Goal: Contribute content

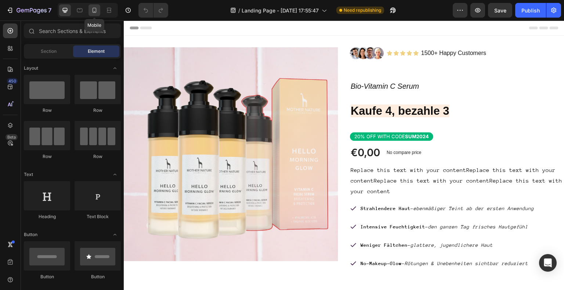
click at [95, 12] on icon at bounding box center [94, 10] width 4 height 5
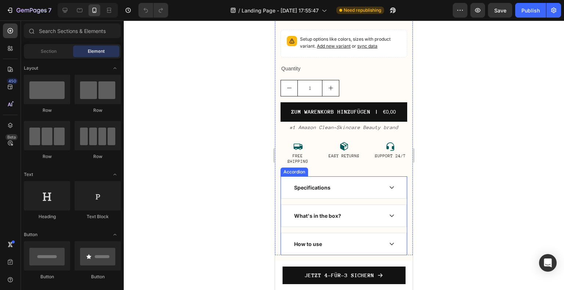
scroll to position [440, 0]
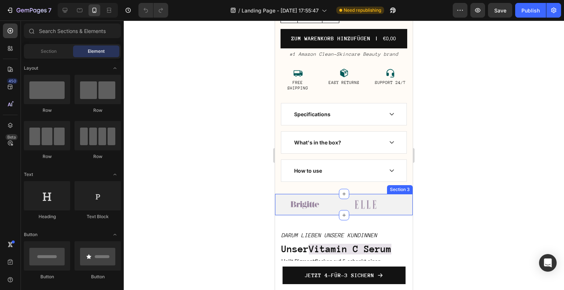
click at [351, 194] on div "Image Image Image Image Image Carousel Section 3" at bounding box center [344, 205] width 138 height 22
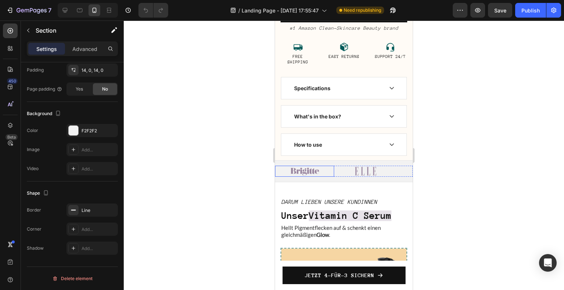
scroll to position [477, 0]
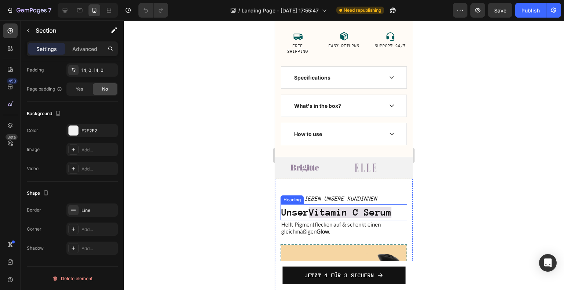
click at [340, 207] on strong "Vitamin C Serum" at bounding box center [350, 212] width 83 height 11
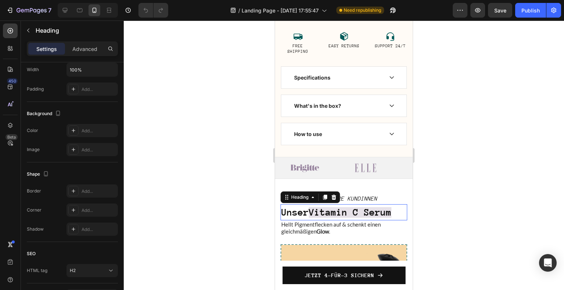
scroll to position [0, 0]
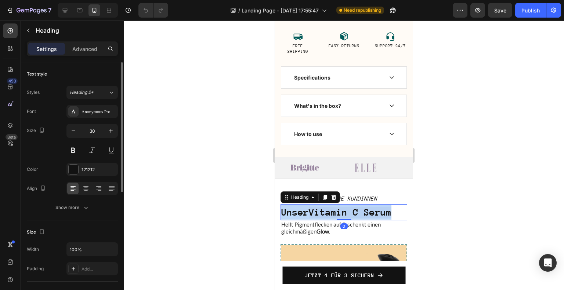
click at [340, 207] on strong "Vitamin C Serum" at bounding box center [350, 212] width 83 height 11
click at [328, 228] on strong "Glow" at bounding box center [322, 231] width 12 height 7
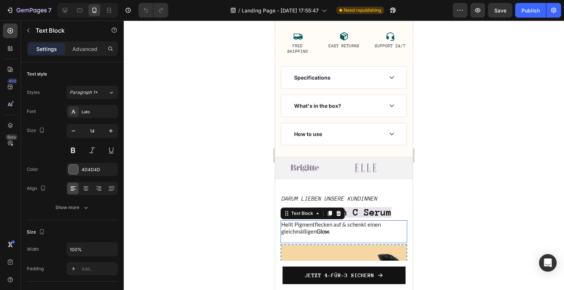
click at [328, 228] on strong "Glow" at bounding box center [322, 231] width 12 height 7
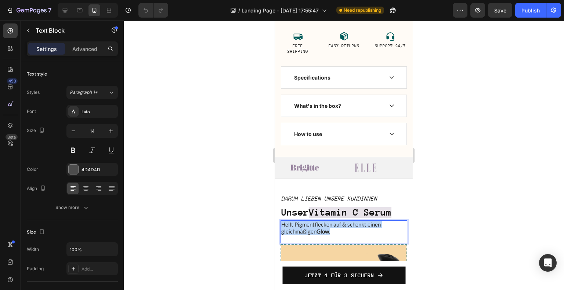
click at [328, 228] on strong "Glow" at bounding box center [322, 231] width 12 height 7
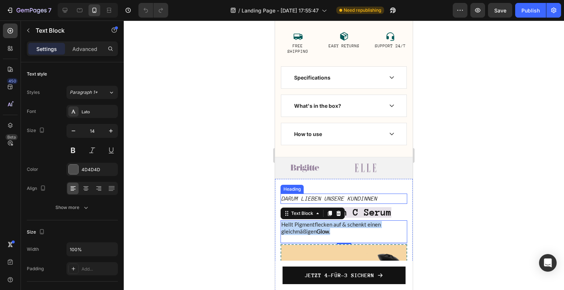
click at [326, 196] on icon "Darum lieben unsere Kundinnen" at bounding box center [329, 199] width 96 height 7
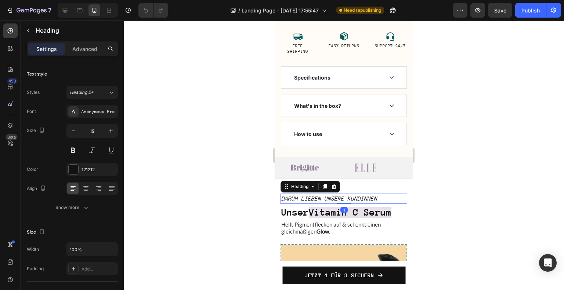
click at [326, 196] on icon "Darum lieben unsere Kundinnen" at bounding box center [329, 199] width 96 height 7
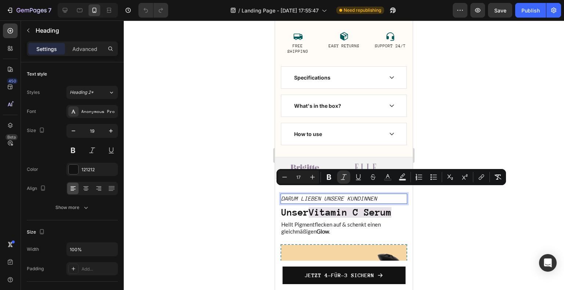
copy icon "Darum lieben unsere Kundinnen"
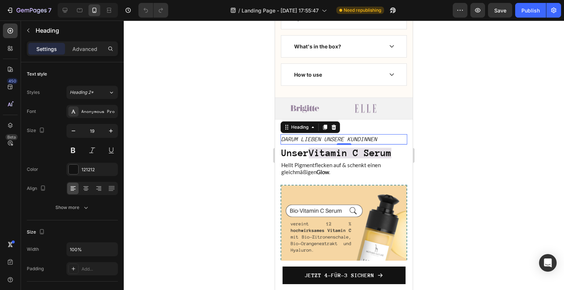
scroll to position [771, 0]
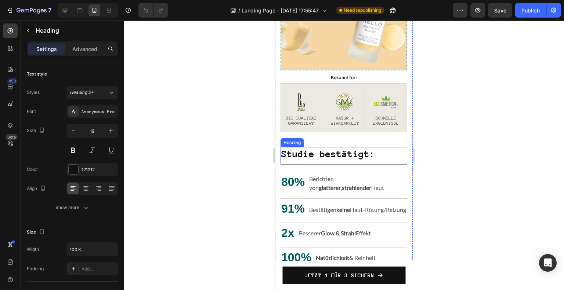
click at [356, 152] on strong "Studie bestätigt:" at bounding box center [328, 154] width 94 height 11
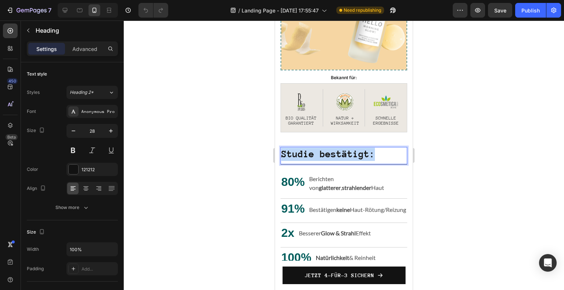
click at [356, 152] on strong "Studie bestätigt:" at bounding box center [328, 154] width 94 height 11
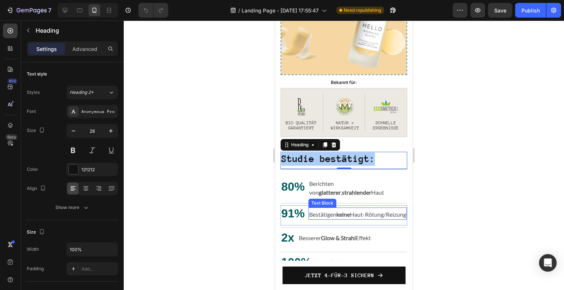
scroll to position [808, 0]
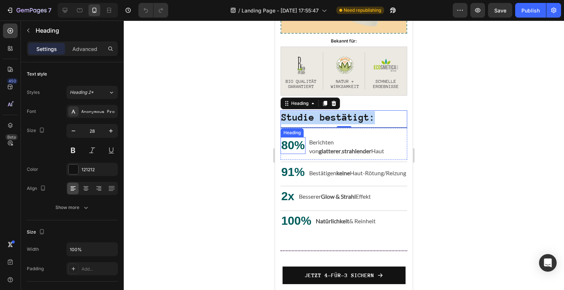
click at [297, 143] on h2 "80%" at bounding box center [292, 145] width 25 height 17
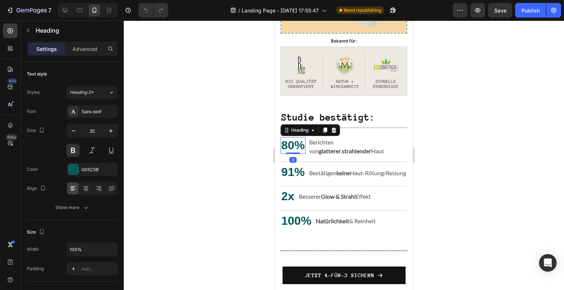
click at [297, 143] on h2 "80%" at bounding box center [292, 145] width 25 height 17
click at [297, 143] on p "80%" at bounding box center [292, 145] width 23 height 15
click at [299, 167] on h2 "91%" at bounding box center [292, 172] width 25 height 17
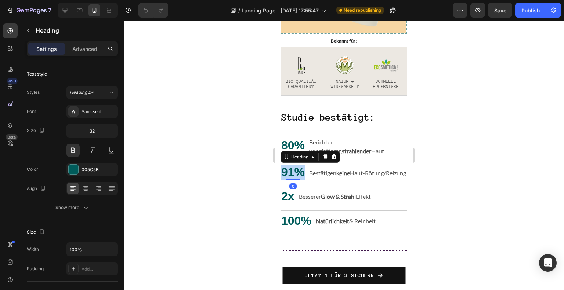
click at [299, 167] on p "91%" at bounding box center [292, 172] width 23 height 15
click at [286, 197] on h2 "2x" at bounding box center [287, 196] width 15 height 17
click at [286, 197] on p "2x" at bounding box center [287, 196] width 13 height 15
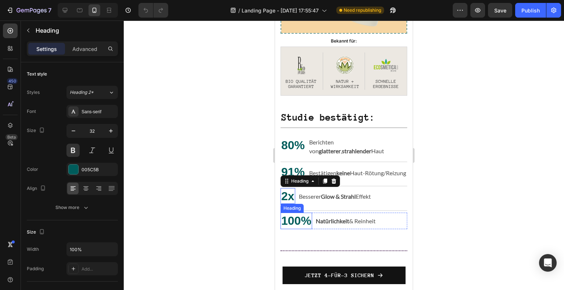
click at [293, 214] on h2 "100%" at bounding box center [296, 221] width 32 height 17
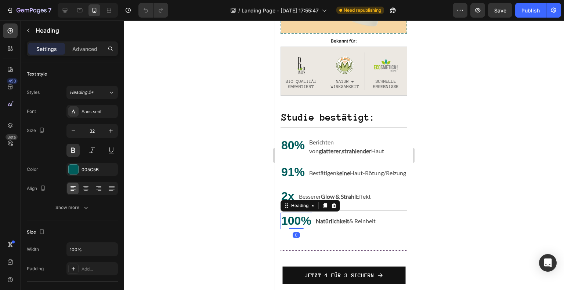
click at [293, 214] on h2 "100%" at bounding box center [296, 221] width 32 height 17
click at [293, 214] on p "100%" at bounding box center [296, 221] width 30 height 15
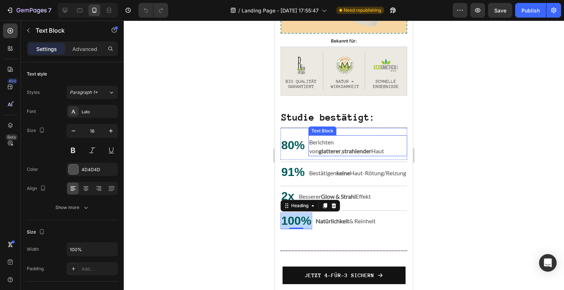
click at [342, 148] on p "Berichten von glatterer , strahlender Haut" at bounding box center [357, 147] width 97 height 18
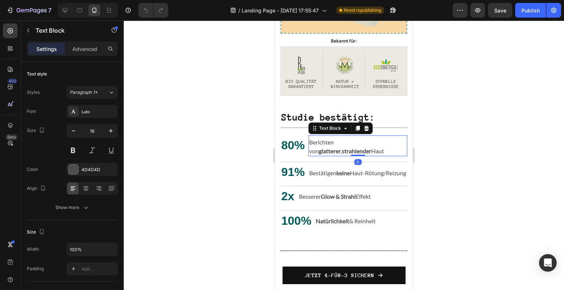
click at [342, 148] on p "Berichten von glatterer , strahlender Haut" at bounding box center [357, 147] width 97 height 18
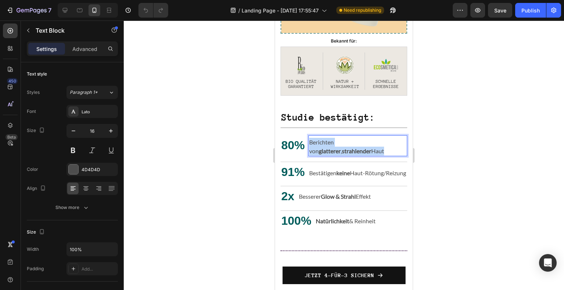
click at [342, 148] on p "Berichten von glatterer , strahlender Haut" at bounding box center [357, 147] width 97 height 18
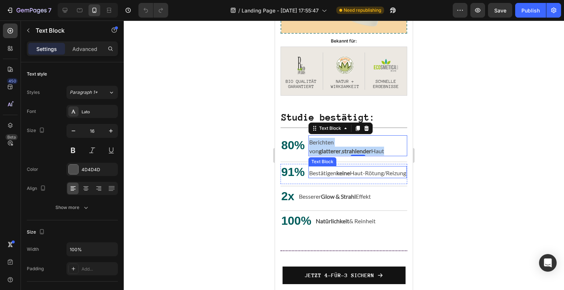
click at [318, 174] on p "Bestätigen keine Haut-Rötung/Reizung" at bounding box center [357, 173] width 97 height 9
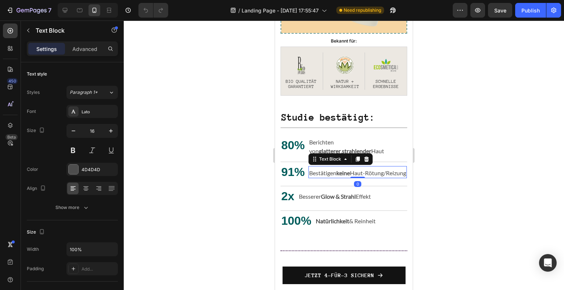
click at [318, 174] on p "Bestätigen keine Haut-Rötung/Reizung" at bounding box center [357, 173] width 97 height 9
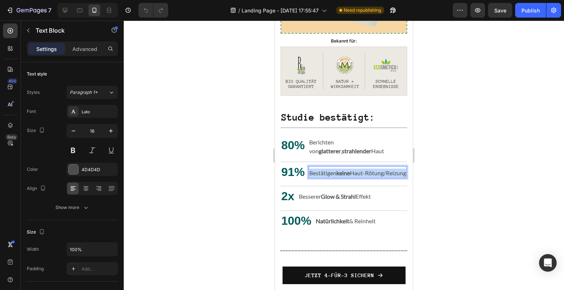
click at [318, 174] on p "Bestätigen keine Haut-Rötung/Reizung" at bounding box center [357, 173] width 97 height 9
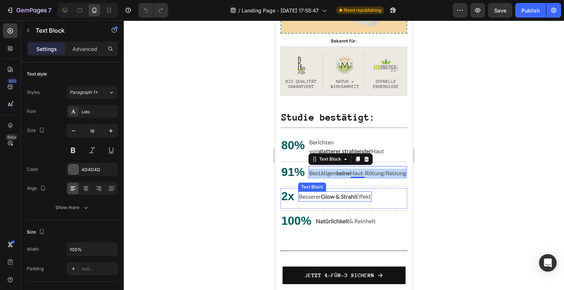
click at [324, 195] on p "Besserer Glow & [PERSON_NAME] Effekt" at bounding box center [335, 196] width 72 height 9
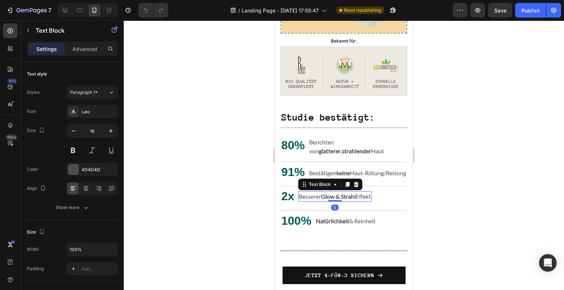
click at [324, 195] on p "Besserer Glow & [PERSON_NAME] Effekt" at bounding box center [335, 196] width 72 height 9
click at [338, 221] on strong "Natürlichkeit" at bounding box center [332, 221] width 33 height 7
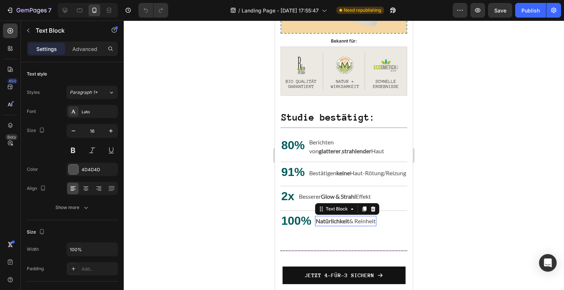
click at [338, 221] on strong "Natürlichkeit" at bounding box center [332, 221] width 33 height 7
click at [301, 79] on span "BIO Qualität Garantiert" at bounding box center [301, 84] width 31 height 10
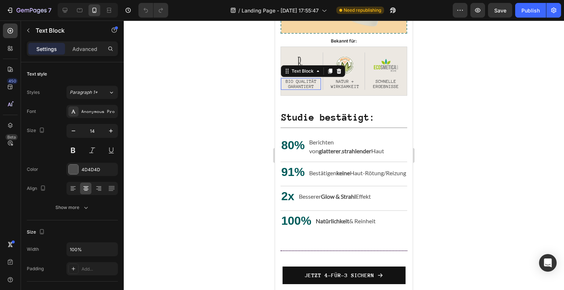
click at [301, 79] on span "BIO Qualität Garantiert" at bounding box center [301, 84] width 31 height 10
click at [350, 79] on span "Natur + Wirksamkeit" at bounding box center [345, 84] width 28 height 10
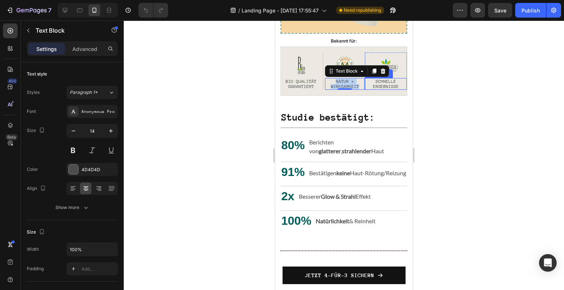
click at [384, 80] on span "Schnelle Ergebnisse" at bounding box center [386, 84] width 26 height 10
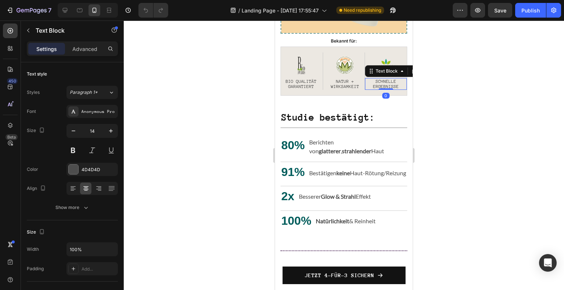
click at [384, 80] on span "Schnelle Ergebnisse" at bounding box center [386, 84] width 26 height 10
click at [290, 160] on div "Title Line" at bounding box center [343, 162] width 127 height 4
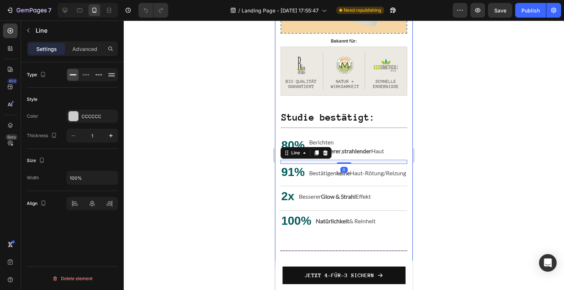
click at [88, 109] on div "Style Color CCCCCC Thickness 1" at bounding box center [72, 118] width 91 height 61
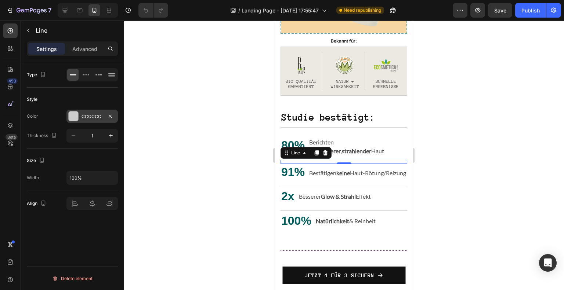
click at [79, 121] on div "CCCCCC" at bounding box center [91, 116] width 51 height 13
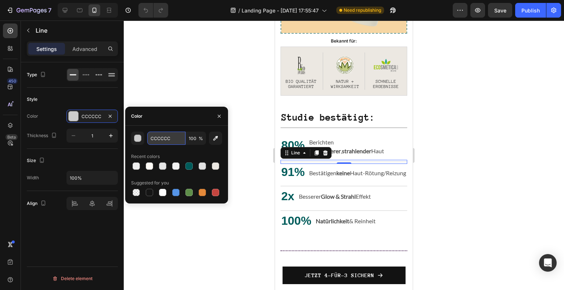
click at [163, 139] on input "CCCCCC" at bounding box center [166, 138] width 38 height 13
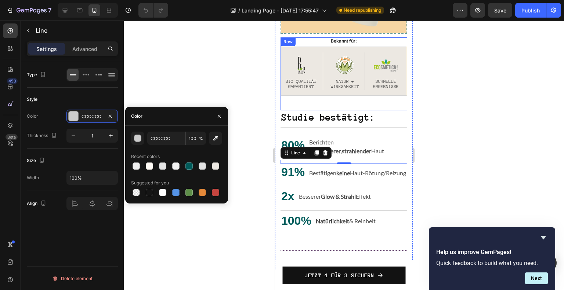
scroll to position [991, 0]
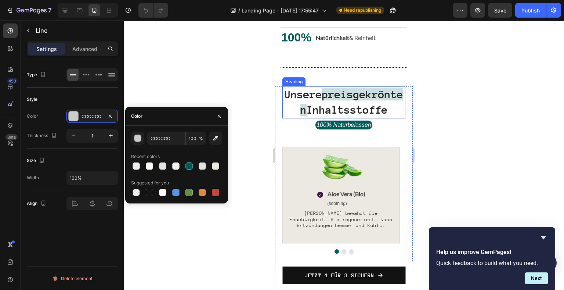
click at [357, 101] on h2 "Unsere preisgekrönten Inhaltsstoffe" at bounding box center [343, 102] width 123 height 32
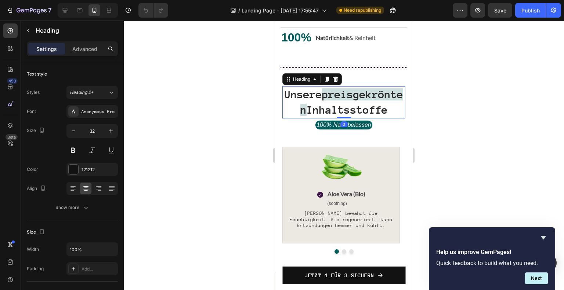
click at [357, 101] on h2 "Unsere preisgekrönten Inhaltsstoffe" at bounding box center [343, 102] width 123 height 32
click at [357, 101] on p "Unsere preisgekrönten Inhaltsstoffe" at bounding box center [343, 102] width 121 height 30
click at [356, 128] on icon "100% Naturbelassen" at bounding box center [343, 125] width 55 height 6
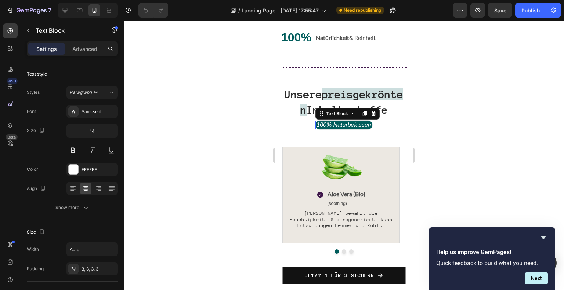
click at [356, 128] on icon "100% Naturbelassen" at bounding box center [343, 125] width 55 height 6
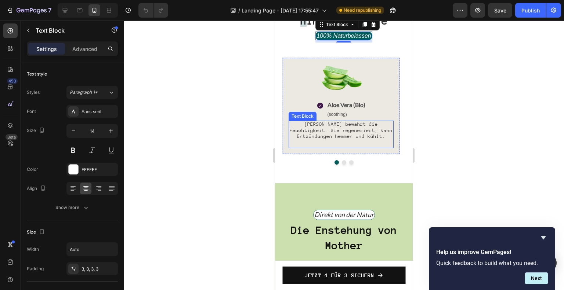
scroll to position [1101, 0]
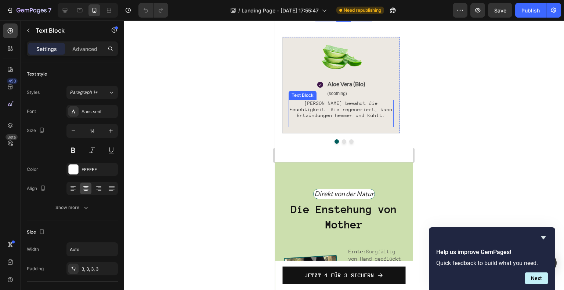
click at [366, 118] on span "[PERSON_NAME] bewahrt die Feuchtigkeit. Sie regeneriert, kann Entzündungen hemm…" at bounding box center [341, 110] width 103 height 18
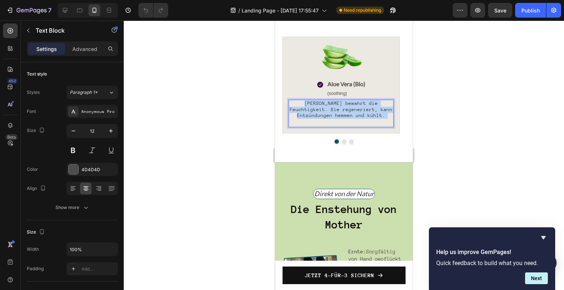
click at [366, 118] on span "[PERSON_NAME] bewahrt die Feuchtigkeit. Sie regeneriert, kann Entzündungen hemm…" at bounding box center [341, 110] width 103 height 18
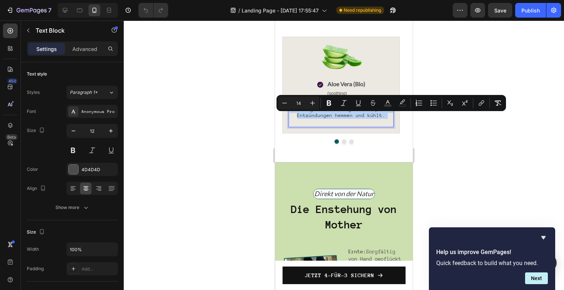
click at [359, 96] on div "Minus 14 Plus Bold Italic Underline Strikethrough color color Numbered List Bul…" at bounding box center [390, 103] width 229 height 16
click at [366, 76] on div at bounding box center [341, 57] width 105 height 37
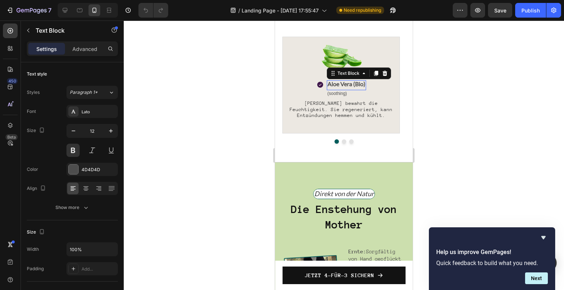
click at [356, 87] on span "Aloe Vera (Bio)" at bounding box center [346, 83] width 38 height 7
click at [342, 144] on button "Dot" at bounding box center [344, 141] width 4 height 4
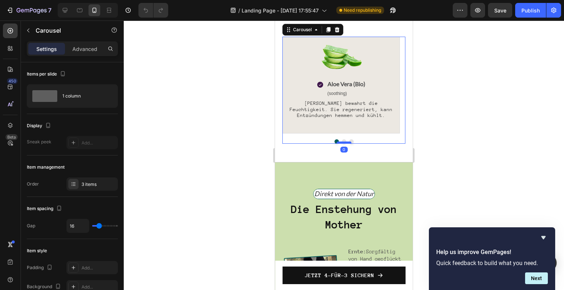
click at [342, 144] on div at bounding box center [344, 143] width 15 height 2
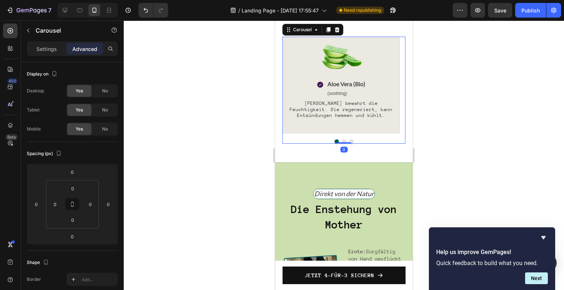
click at [342, 144] on button "Dot" at bounding box center [344, 141] width 4 height 4
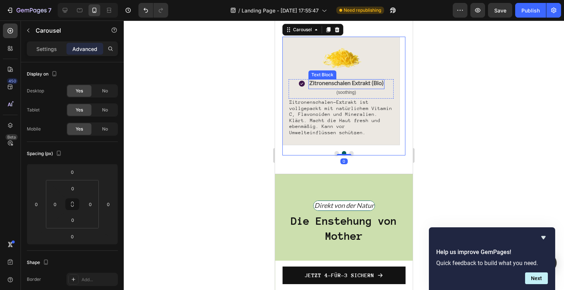
click at [364, 86] on span "Zitronenschalen Extrakt (Bio)" at bounding box center [346, 82] width 75 height 7
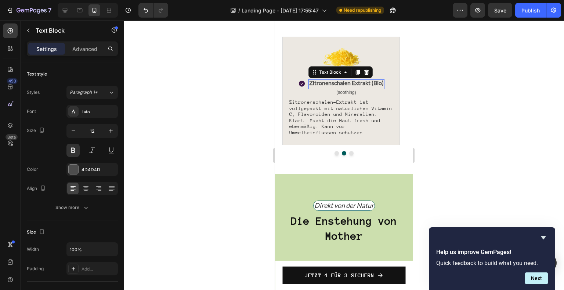
click at [364, 86] on span "Zitronenschalen Extrakt (Bio)" at bounding box center [346, 82] width 75 height 7
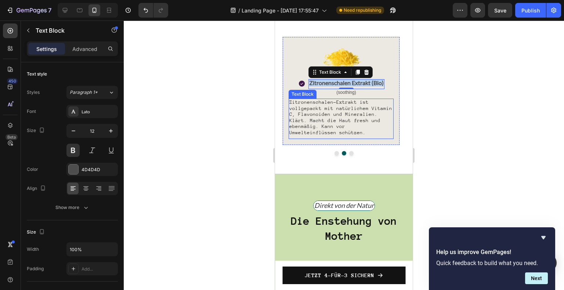
click at [347, 128] on span "Zitronenschalen-Extrakt ist vollgepackt mit natürlichem Vitamin C, Flavonoiden …" at bounding box center [340, 117] width 103 height 36
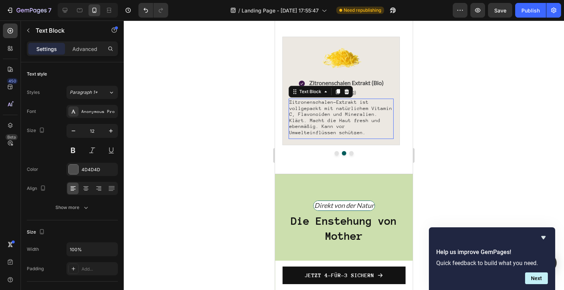
click at [347, 128] on span "Zitronenschalen-Extrakt ist vollgepackt mit natürlichem Vitamin C, Flavonoiden …" at bounding box center [340, 117] width 103 height 36
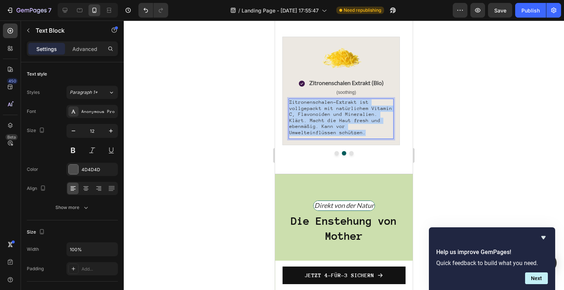
click at [347, 128] on span "Zitronenschalen-Extrakt ist vollgepackt mit natürlichem Vitamin C, Flavonoiden …" at bounding box center [340, 117] width 103 height 36
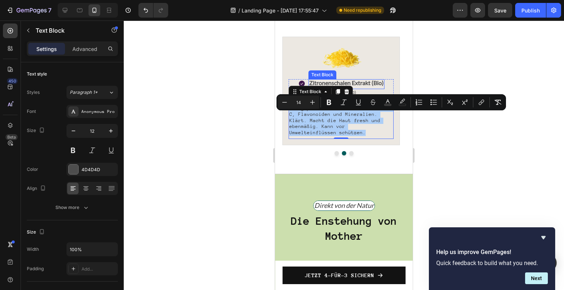
click at [370, 98] on button "Strikethrough" at bounding box center [372, 102] width 13 height 13
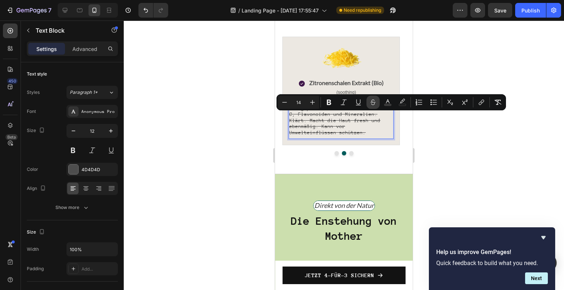
click at [372, 97] on button "Strikethrough" at bounding box center [372, 102] width 13 height 13
click at [377, 73] on div at bounding box center [341, 58] width 105 height 42
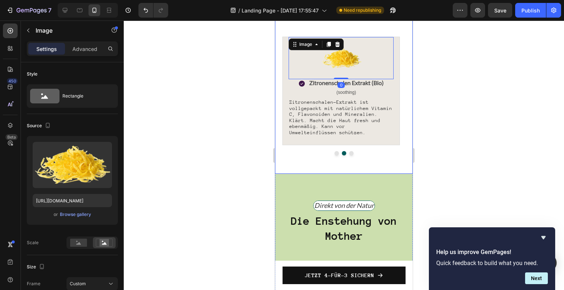
click at [382, 37] on div "⁠⁠⁠⁠⁠⁠⁠ Unsere preisgekrönten Inhaltsstoffe Heading 100% Naturbelassen Text Blo…" at bounding box center [343, 65] width 123 height 179
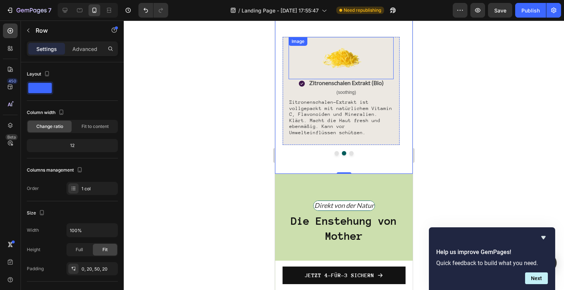
click at [339, 76] on img at bounding box center [341, 58] width 42 height 42
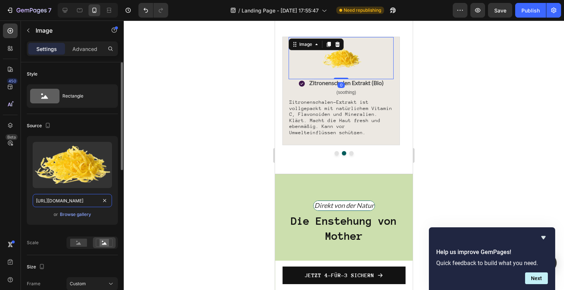
click at [85, 204] on input "[URL][DOMAIN_NAME]" at bounding box center [72, 200] width 79 height 13
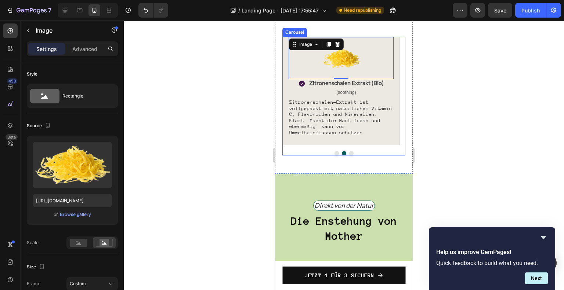
click at [349, 156] on button "Dot" at bounding box center [351, 153] width 4 height 4
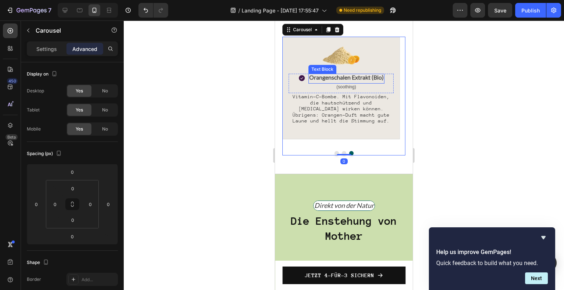
click at [367, 82] on div "Orangenschalen Extrakt (Bio)" at bounding box center [346, 78] width 76 height 8
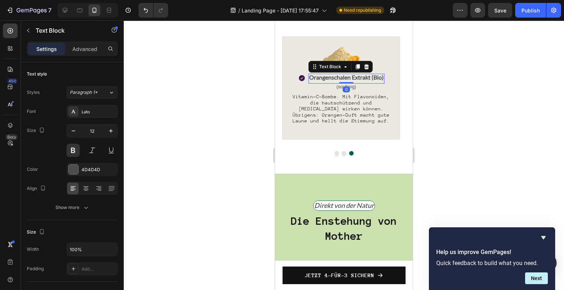
click at [367, 82] on div "Orangenschalen Extrakt (Bio)" at bounding box center [346, 78] width 76 height 8
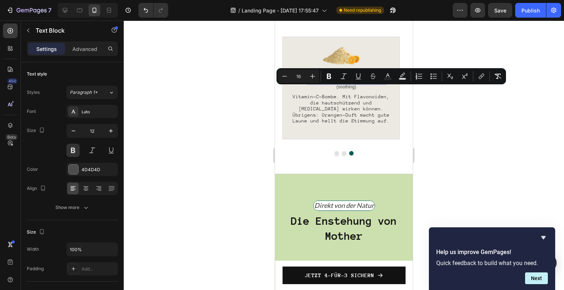
copy span "Orangenschalen Extrakt (Bio)"
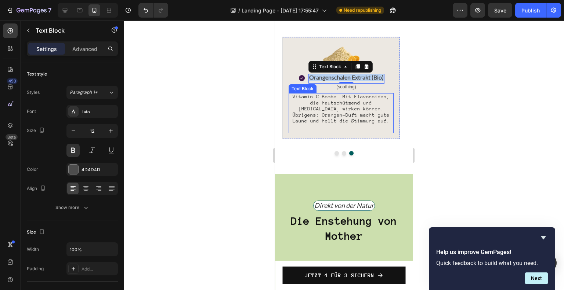
click at [326, 115] on span "Vitamin-C-Bombe. Mit Flavonoiden, die hautschützend und [MEDICAL_DATA] wirken k…" at bounding box center [341, 109] width 97 height 30
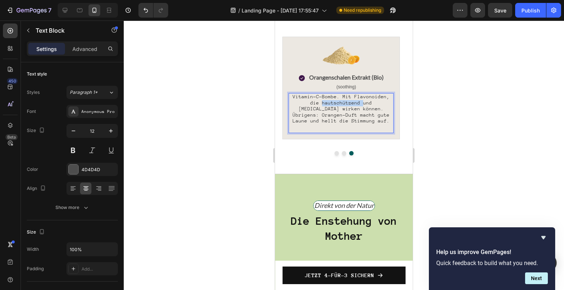
click at [326, 115] on span "Vitamin-C-Bombe. Mit Flavonoiden, die hautschützend und [MEDICAL_DATA] wirken k…" at bounding box center [341, 109] width 97 height 30
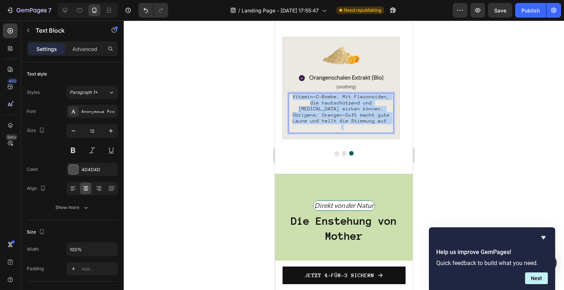
click at [326, 115] on span "Vitamin-C-Bombe. Mit Flavonoiden, die hautschützend und [MEDICAL_DATA] wirken k…" at bounding box center [341, 109] width 97 height 30
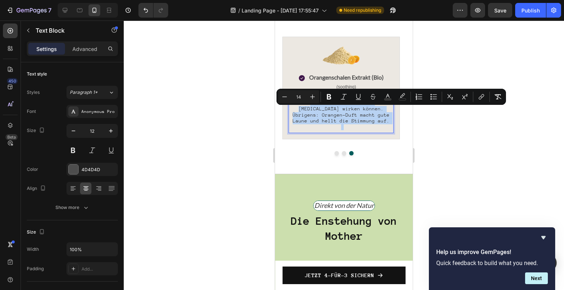
copy span "Vitamin-C-Bombe. Mit Flavonoiden, die hautschützend und [MEDICAL_DATA] wirken k…"
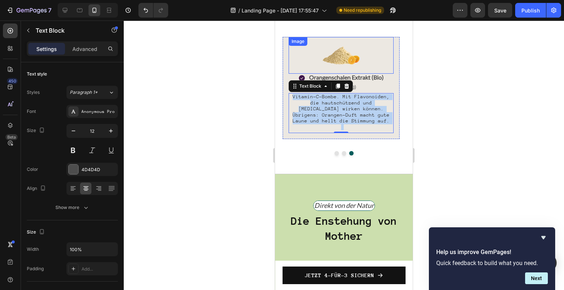
click at [350, 74] on img at bounding box center [341, 55] width 37 height 37
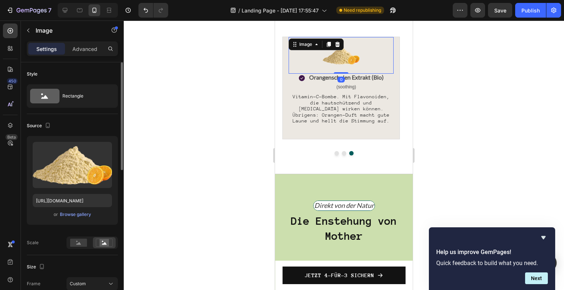
click at [93, 208] on div "Upload Image [URL][DOMAIN_NAME] or Browse gallery" at bounding box center [72, 180] width 91 height 89
click at [84, 204] on input "[URL][DOMAIN_NAME]" at bounding box center [72, 200] width 79 height 13
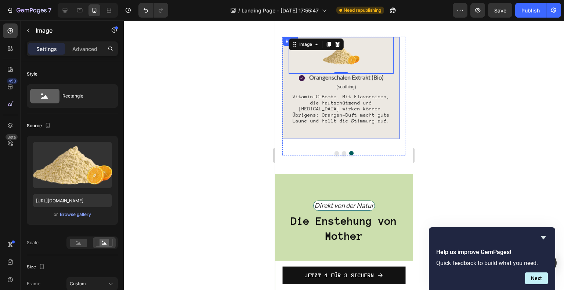
click at [288, 107] on div "Image 0 Icon Orangenschalen Extrakt (Bio) Text Block (soothing) Text Block Row …" at bounding box center [340, 88] width 117 height 103
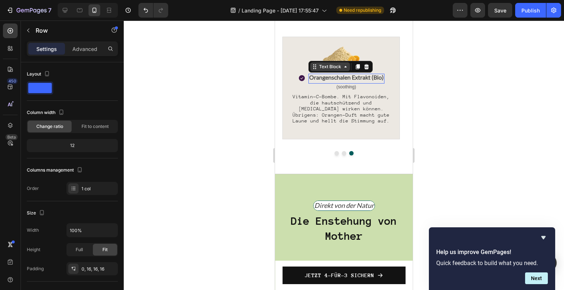
click at [323, 70] on div "Text Block" at bounding box center [330, 67] width 25 height 7
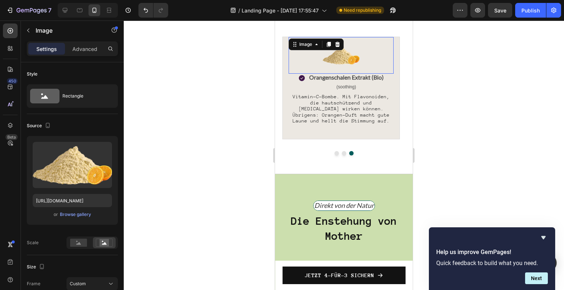
click at [338, 66] on img at bounding box center [341, 55] width 37 height 37
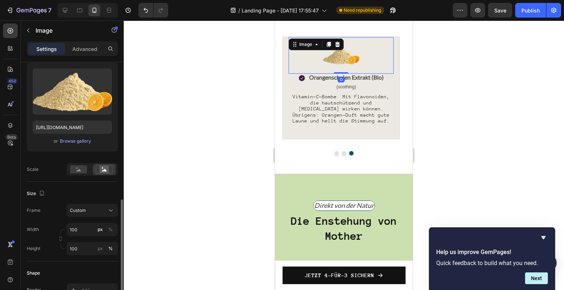
scroll to position [147, 0]
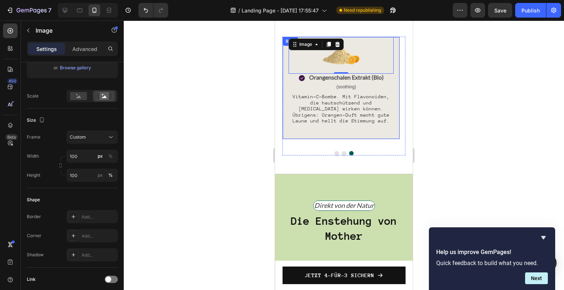
click at [287, 139] on div "Image 0 Icon Orangenschalen Extrakt (Bio) Text Block (soothing) Text Block Row …" at bounding box center [340, 88] width 117 height 103
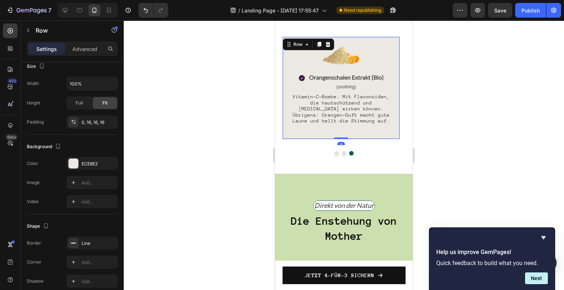
scroll to position [0, 0]
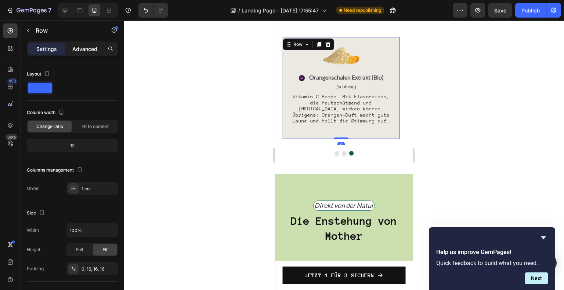
click at [90, 46] on p "Advanced" at bounding box center [84, 49] width 25 height 8
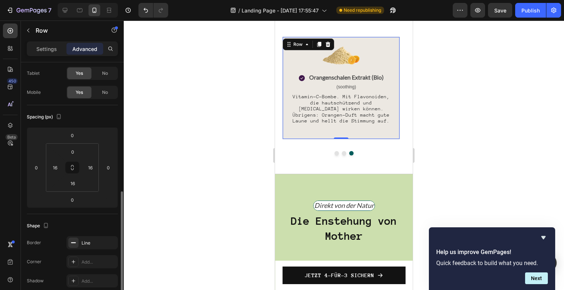
scroll to position [184, 0]
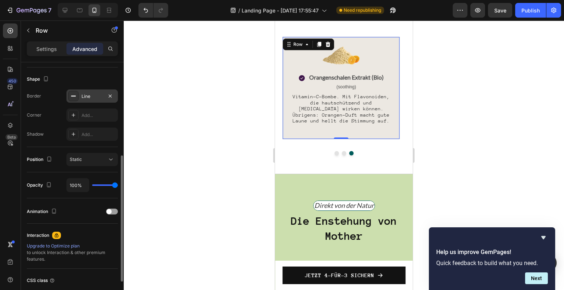
click at [96, 99] on div "Line" at bounding box center [91, 96] width 21 height 7
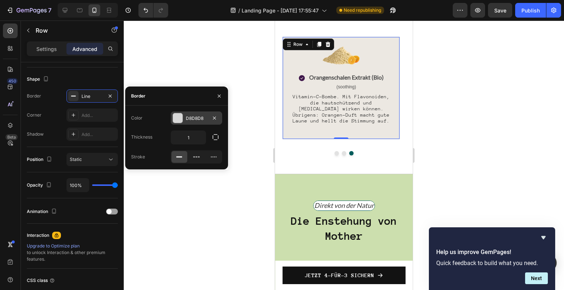
click at [207, 116] on div "D8D8D8" at bounding box center [196, 118] width 21 height 7
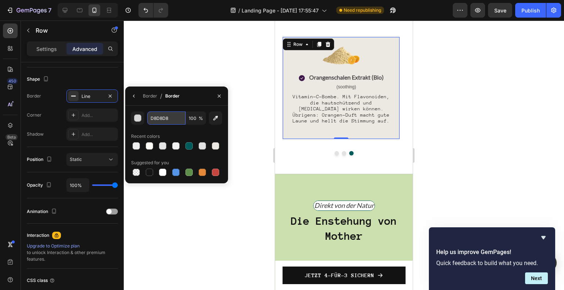
click at [154, 119] on input "D8D8D8" at bounding box center [166, 118] width 38 height 13
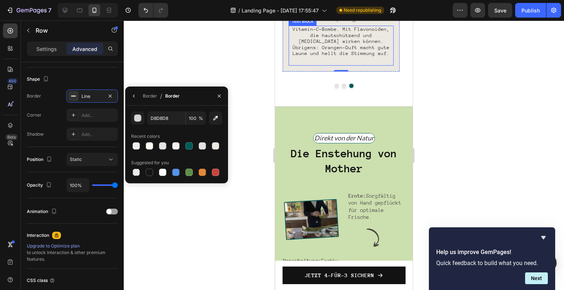
scroll to position [1211, 0]
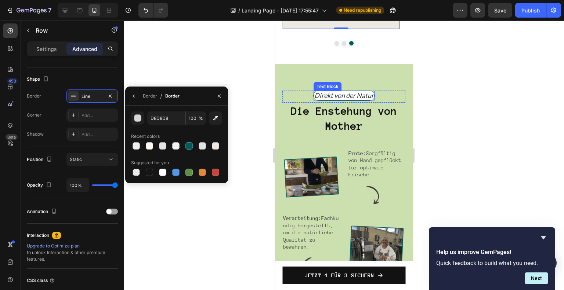
click at [349, 99] on icon "Direkt von der Natur" at bounding box center [343, 95] width 59 height 8
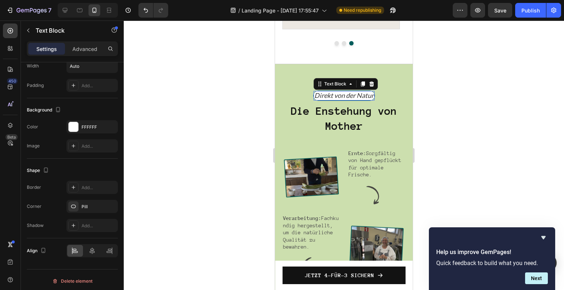
click at [349, 99] on icon "Direkt von der Natur" at bounding box center [343, 95] width 59 height 8
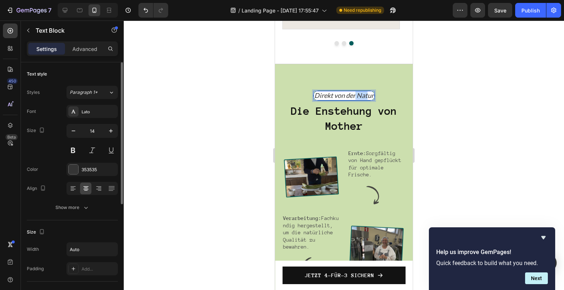
click at [349, 99] on icon "Direkt von der Natur" at bounding box center [343, 95] width 59 height 8
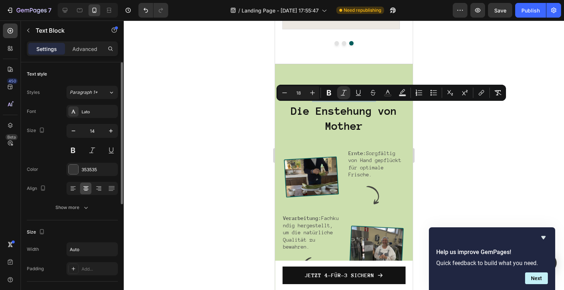
copy icon "Direkt von der Natur"
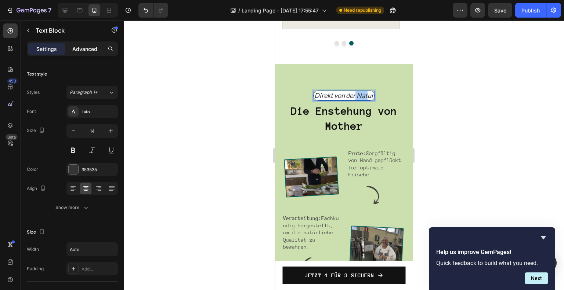
click at [83, 54] on div "Advanced" at bounding box center [84, 49] width 37 height 12
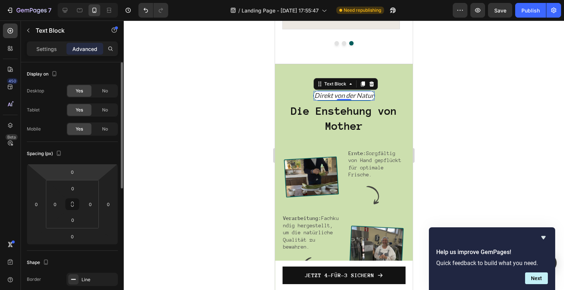
scroll to position [73, 0]
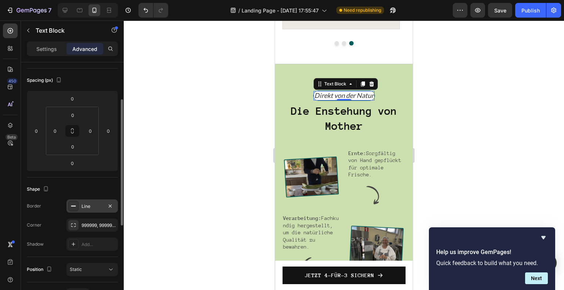
click at [84, 203] on div "Line" at bounding box center [91, 206] width 21 height 7
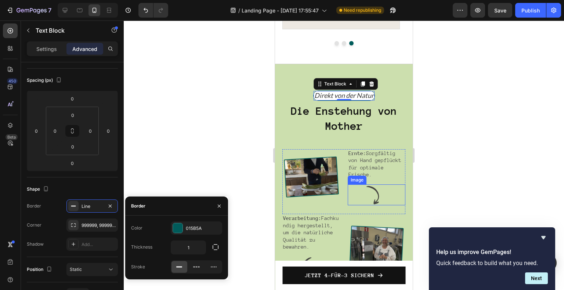
drag, startPoint x: 370, startPoint y: 207, endPoint x: 363, endPoint y: 206, distance: 6.6
click at [370, 206] on img at bounding box center [377, 195] width 58 height 21
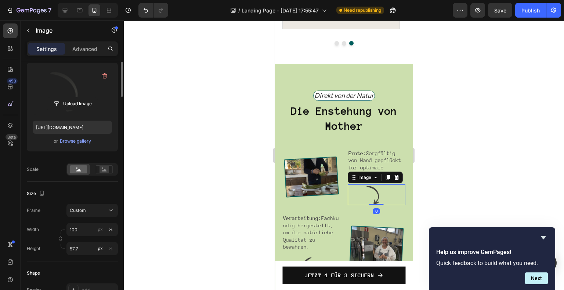
scroll to position [0, 0]
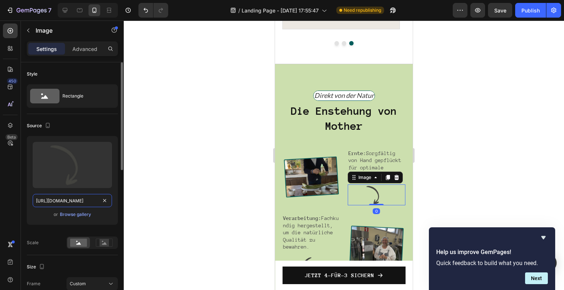
click at [70, 202] on input "[URL][DOMAIN_NAME]" at bounding box center [72, 200] width 79 height 13
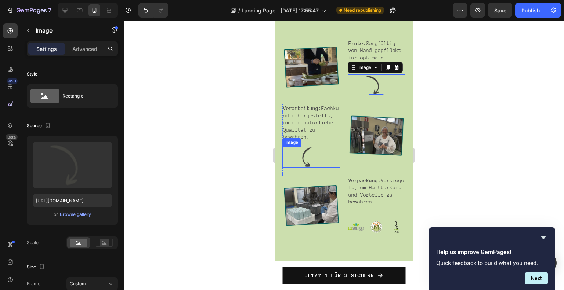
click at [316, 168] on img at bounding box center [311, 157] width 58 height 21
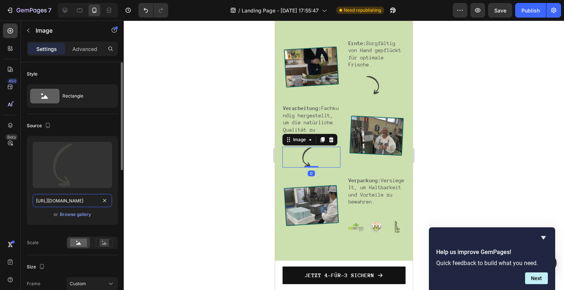
click at [75, 202] on input "[URL][DOMAIN_NAME]" at bounding box center [72, 200] width 79 height 13
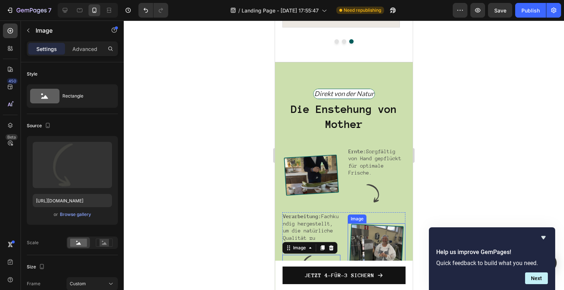
scroll to position [1175, 0]
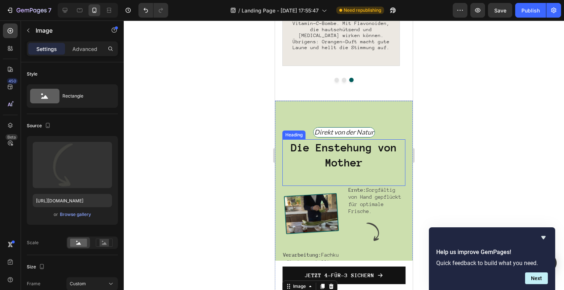
click at [342, 167] on h2 "Die Enstehung von Mother" at bounding box center [343, 155] width 123 height 32
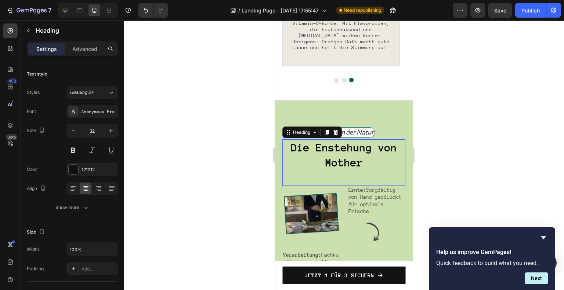
click at [342, 167] on h2 "Die Enstehung von Mother" at bounding box center [343, 155] width 123 height 32
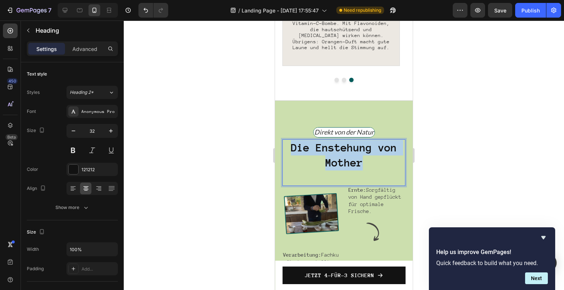
click at [342, 167] on p "Die Enstehung von Mother" at bounding box center [343, 155] width 121 height 30
click at [388, 202] on p "Ernte: Sorgfältig von Hand gepflückt für optimale Frische." at bounding box center [376, 201] width 57 height 29
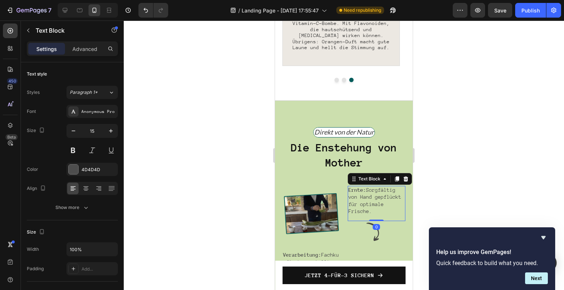
click at [388, 202] on p "Ernte: Sorgfältig von Hand gepflückt für optimale Frische." at bounding box center [376, 201] width 57 height 29
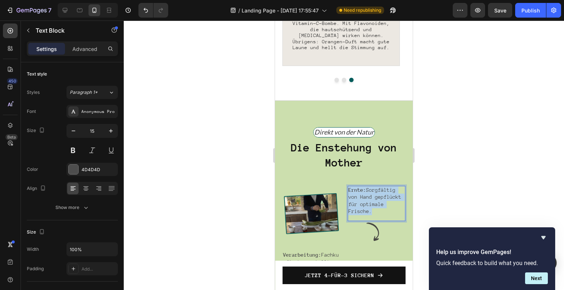
click at [388, 202] on p "Ernte: Sorgfältig von Hand gepflückt für optimale Frische." at bounding box center [376, 201] width 57 height 29
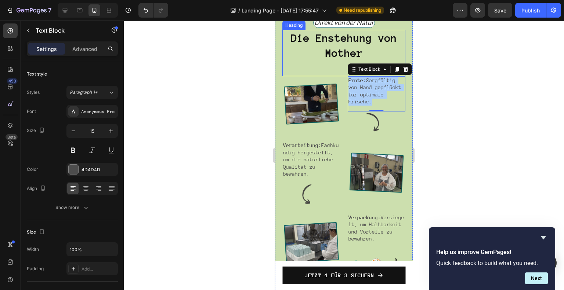
scroll to position [1285, 0]
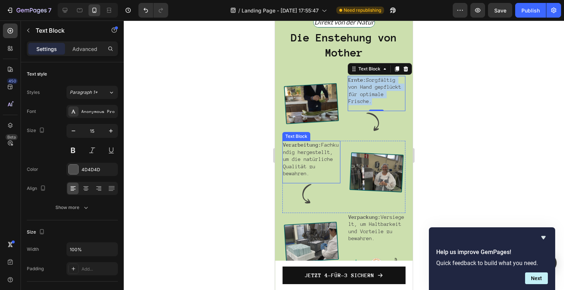
click at [313, 178] on p "Verarbeitung: Fachkundig hergestellt, um die natürliche Qualität zu bewahren." at bounding box center [311, 160] width 57 height 36
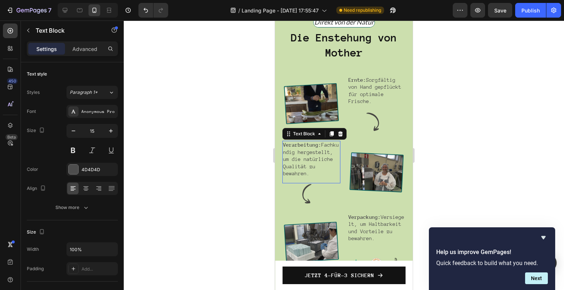
click at [313, 178] on p "Verarbeitung: Fachkundig hergestellt, um die natürliche Qualität zu bewahren." at bounding box center [311, 160] width 57 height 36
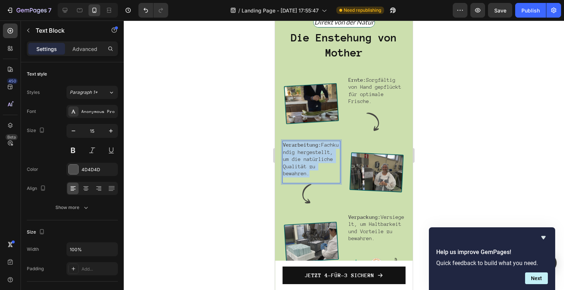
click at [313, 178] on p "Verarbeitung: Fachkundig hergestellt, um die natürliche Qualität zu bewahren." at bounding box center [311, 160] width 57 height 36
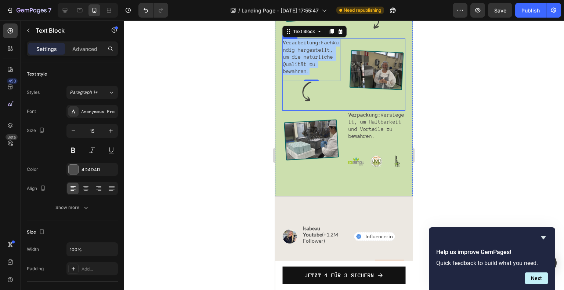
scroll to position [1395, 0]
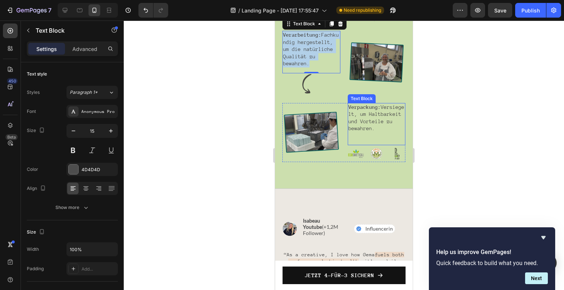
click at [383, 130] on p "Verpackung: Versiegelt, um Haltbarkeit und Vorteile zu bewahren." at bounding box center [376, 118] width 57 height 29
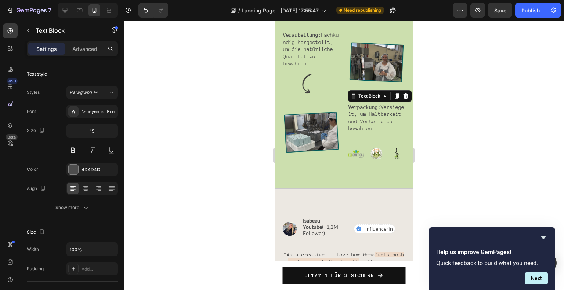
click at [383, 130] on p "Verpackung: Versiegelt, um Haltbarkeit und Vorteile zu bewahren." at bounding box center [376, 118] width 57 height 29
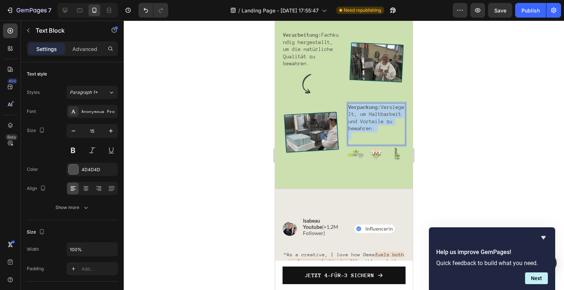
click at [383, 130] on p "Verpackung: Versiegelt, um Haltbarkeit und Vorteile zu bewahren." at bounding box center [376, 118] width 57 height 29
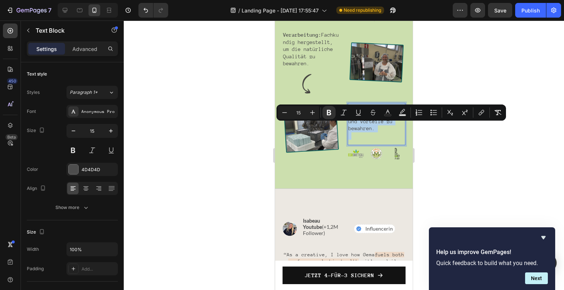
click at [383, 130] on p "Verpackung: Versiegelt, um Haltbarkeit und Vorteile zu bewahren." at bounding box center [376, 118] width 57 height 29
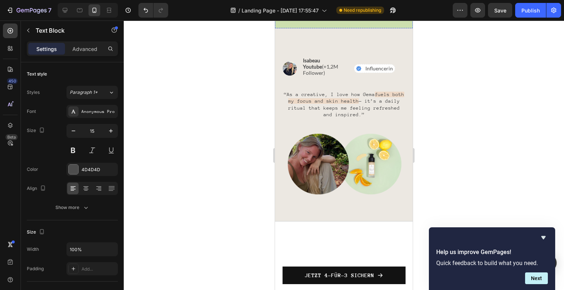
scroll to position [1578, 0]
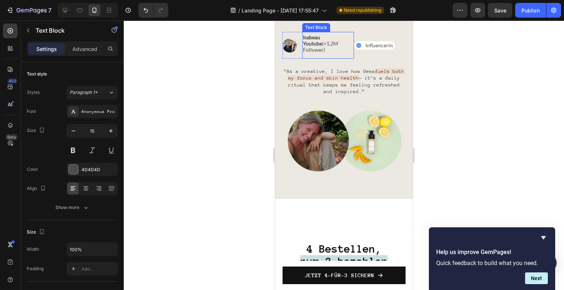
click at [330, 52] on span "Isabeau Youtube (+1,2M Follower)" at bounding box center [320, 43] width 35 height 18
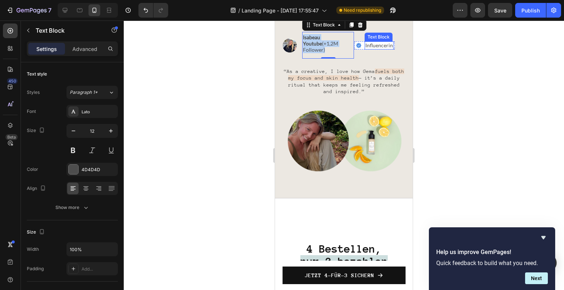
click at [376, 49] on p "Influencerin" at bounding box center [379, 45] width 28 height 7
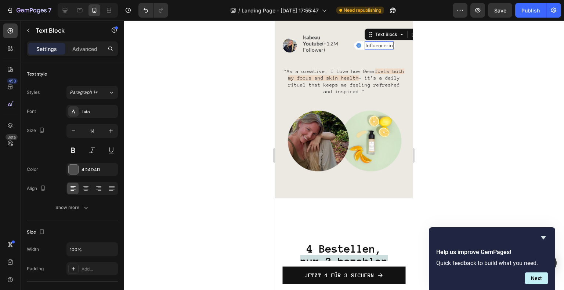
click at [376, 49] on p "Influencerin" at bounding box center [379, 45] width 28 height 7
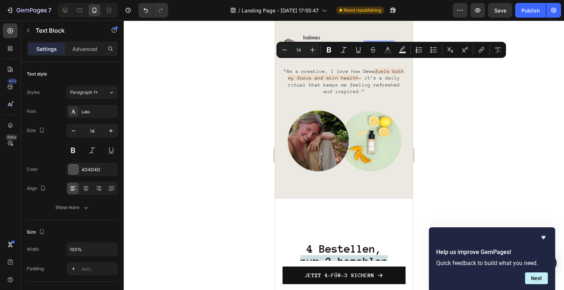
click at [370, 49] on p "Influencerin" at bounding box center [379, 45] width 28 height 7
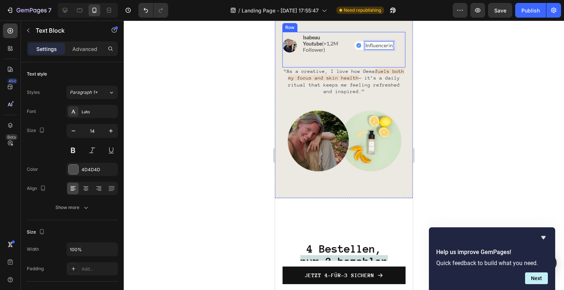
scroll to position [1582, 0]
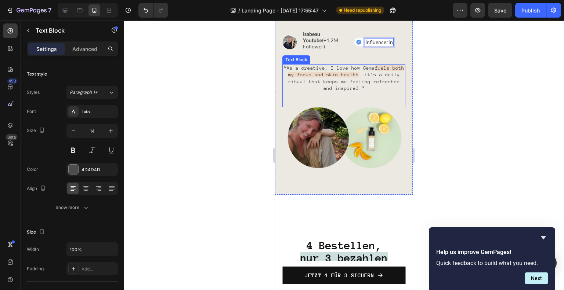
click at [495, 99] on div at bounding box center [344, 156] width 440 height 270
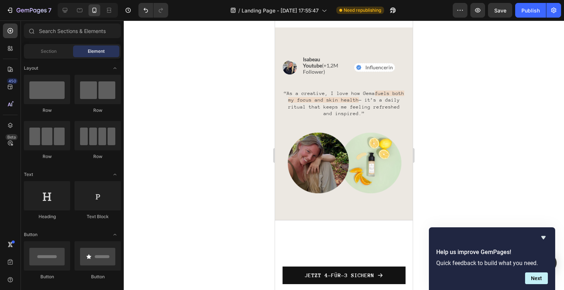
scroll to position [1765, 0]
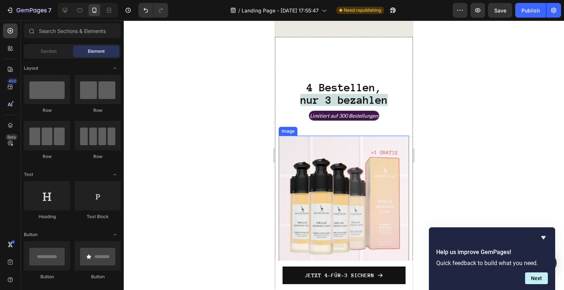
drag, startPoint x: 549, startPoint y: 201, endPoint x: 319, endPoint y: 179, distance: 230.8
click at [330, 179] on img at bounding box center [344, 201] width 130 height 130
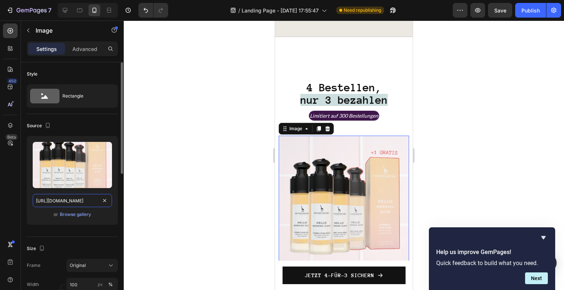
click at [75, 199] on input "[URL][DOMAIN_NAME]" at bounding box center [72, 200] width 79 height 13
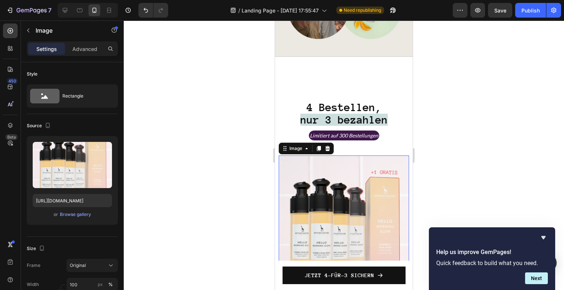
scroll to position [1728, 0]
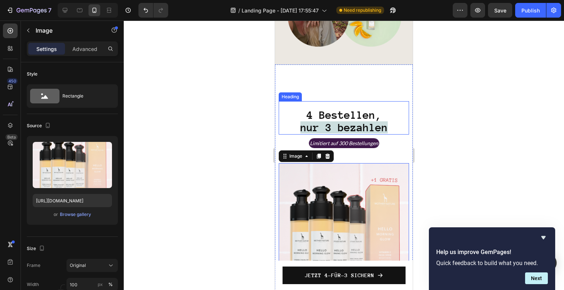
click at [329, 120] on strong "4 Bestellen," at bounding box center [343, 115] width 75 height 12
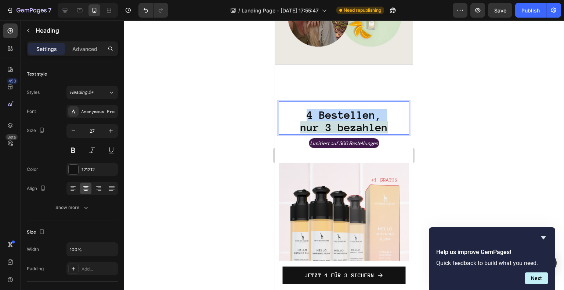
click at [329, 120] on strong "4 Bestellen," at bounding box center [343, 115] width 75 height 12
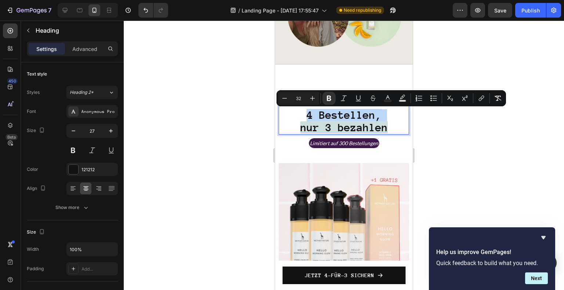
click at [329, 120] on strong "4 Bestellen," at bounding box center [343, 115] width 75 height 12
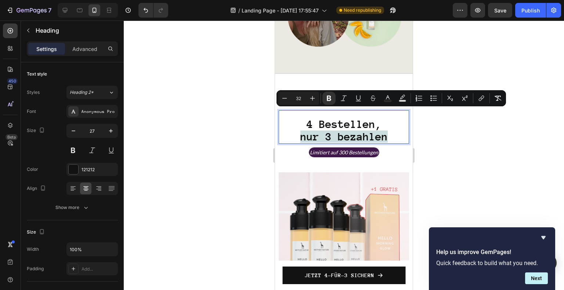
click at [376, 131] on strong "nur 3 bezahlen" at bounding box center [343, 137] width 87 height 12
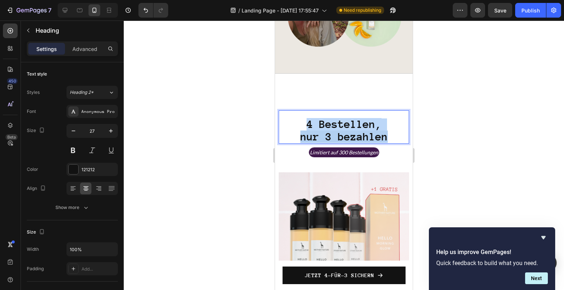
drag, startPoint x: 389, startPoint y: 128, endPoint x: 263, endPoint y: 115, distance: 126.9
click at [275, 115] on html "iPhone 13 Mini ( 375 px) iPhone 13 Mini iPhone 13 Pro iPhone 11 Pro Max iPhone …" at bounding box center [344, 196] width 138 height 3808
copy p "4 Bestellen, nur 3 bezahlen"
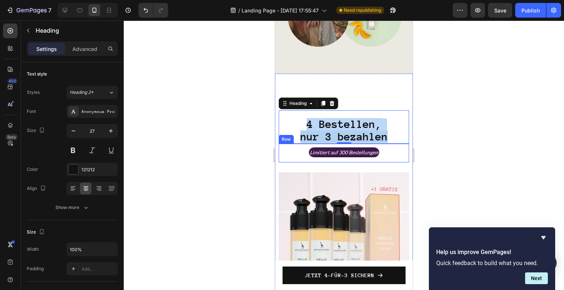
click at [349, 149] on icon "Limitiert auf 300 Bestellungen" at bounding box center [344, 152] width 68 height 6
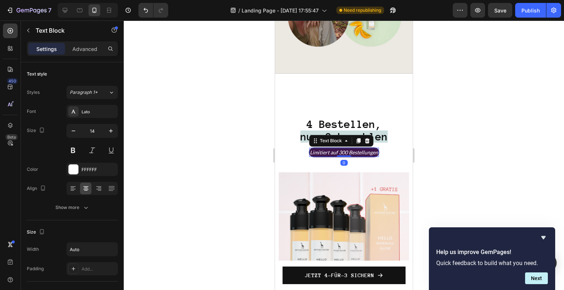
click at [349, 149] on icon "Limitiert auf 300 Bestellungen" at bounding box center [344, 152] width 68 height 6
copy icon "Limitiert auf 300 Bestellungen"
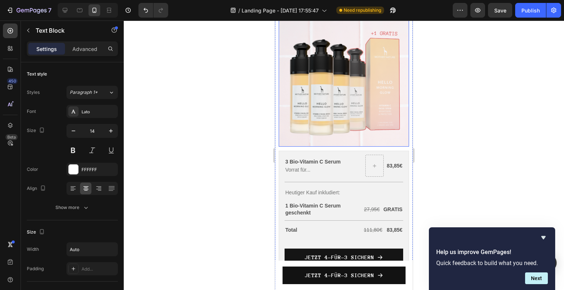
scroll to position [1912, 0]
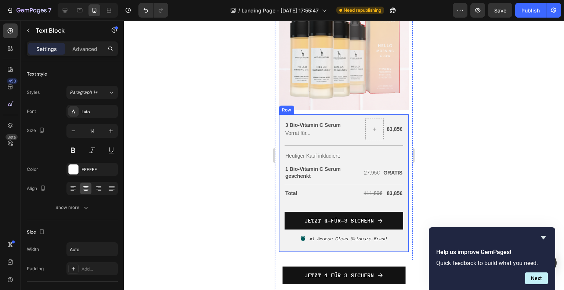
click at [387, 126] on p "83,85€" at bounding box center [395, 129] width 16 height 7
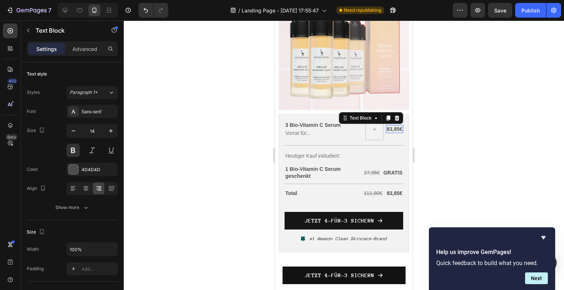
click at [387, 126] on p "83,85€" at bounding box center [395, 129] width 16 height 7
copy p "83,85€"
click at [304, 123] on p "3 Bio-Vitamin C Serum" at bounding box center [313, 125] width 57 height 7
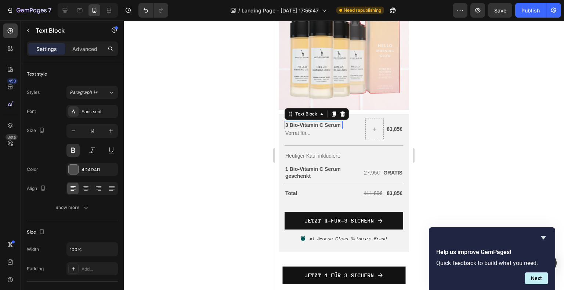
click at [304, 123] on p "3 Bio-Vitamin C Serum" at bounding box center [313, 125] width 57 height 7
copy p "3 Bio-Vitamin C Serum"
click at [304, 131] on p "Vorrat für..." at bounding box center [313, 133] width 57 height 7
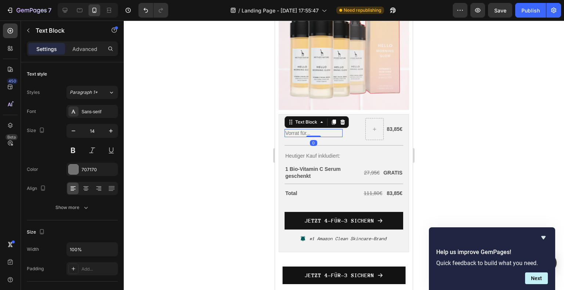
click at [304, 131] on p "Vorrat für..." at bounding box center [313, 133] width 57 height 7
copy p "Vorrat für..."
click at [303, 152] on p "Heutiger Kauf inkludiert:" at bounding box center [343, 156] width 117 height 9
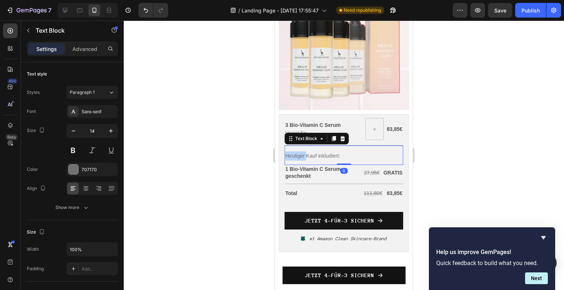
click at [303, 152] on p "Heutiger Kauf inkludiert:" at bounding box center [343, 156] width 117 height 9
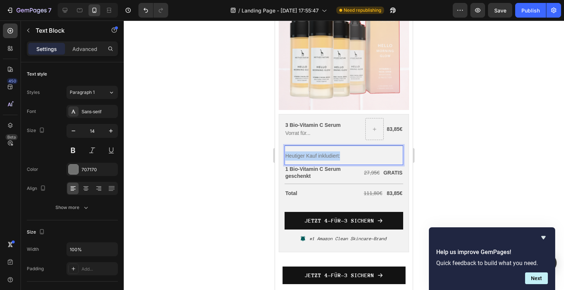
copy p "Heutiger Kauf inkludiert:"
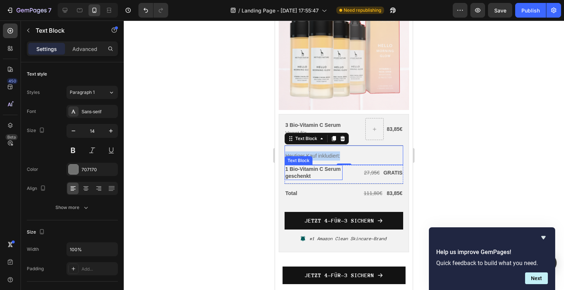
click at [337, 166] on p "1 Bio-Vitamin C Serum geschenkt" at bounding box center [313, 172] width 57 height 13
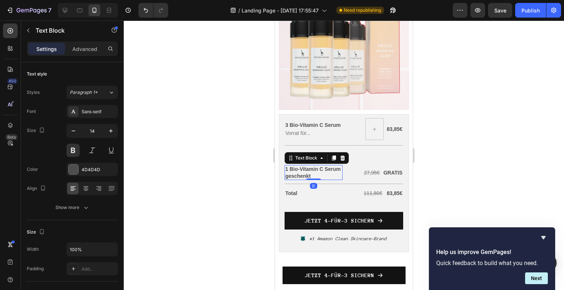
click at [337, 166] on p "1 Bio-Vitamin C Serum geschenkt" at bounding box center [313, 172] width 57 height 13
click at [366, 170] on s "27,95€" at bounding box center [372, 173] width 16 height 6
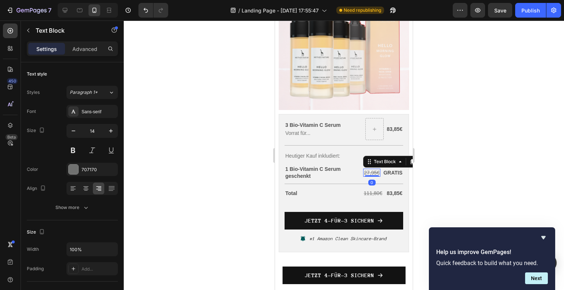
click at [366, 170] on s "27,95€" at bounding box center [372, 173] width 16 height 6
click at [385, 170] on p "GRATIS" at bounding box center [392, 173] width 19 height 7
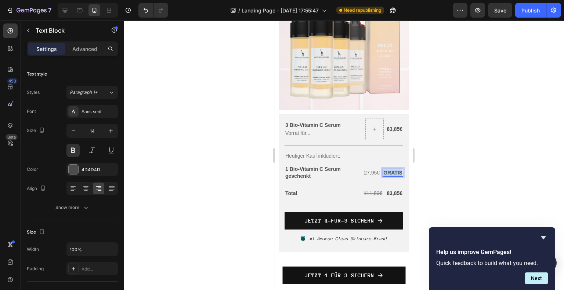
click at [385, 170] on p "GRATIS" at bounding box center [392, 173] width 19 height 7
click at [370, 191] on s "111,80€" at bounding box center [373, 194] width 19 height 6
click at [388, 191] on p "83,85€" at bounding box center [395, 193] width 16 height 7
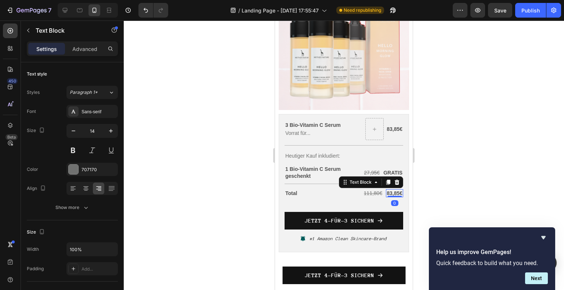
click at [388, 191] on p "83,85€" at bounding box center [395, 193] width 16 height 7
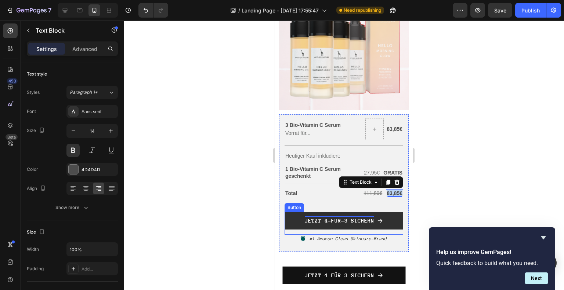
click at [331, 218] on strong "JETZT 4-FÜR-3 SICHERN" at bounding box center [339, 221] width 69 height 6
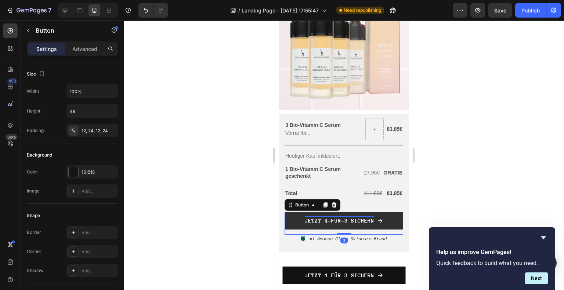
click at [331, 218] on strong "JETZT 4-FÜR-3 SICHERN" at bounding box center [339, 221] width 69 height 6
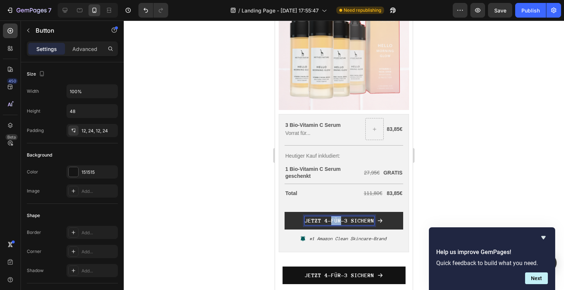
click at [331, 218] on strong "JETZT 4-FÜR-3 SICHERN" at bounding box center [339, 221] width 69 height 6
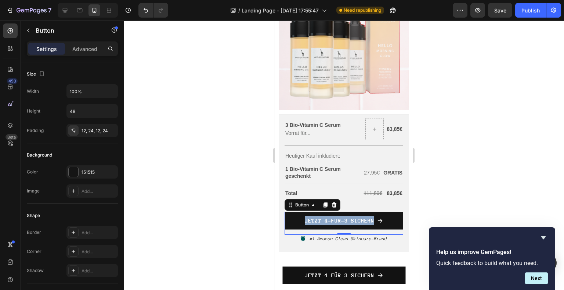
click at [330, 235] on div "#1 Amazon Clean Skincare-Brand" at bounding box center [347, 239] width 79 height 8
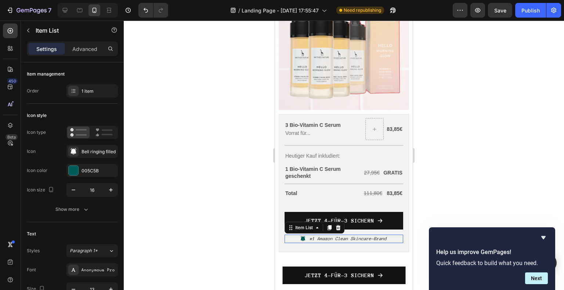
click at [330, 235] on div "#1 Amazon Clean Skincare-Brand" at bounding box center [347, 239] width 79 height 8
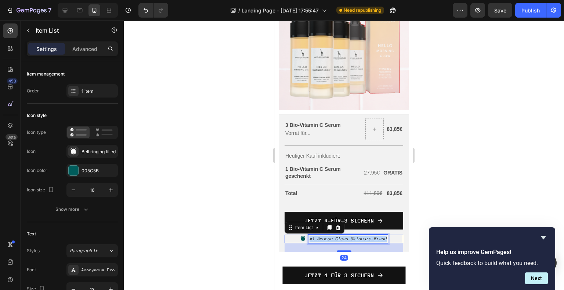
click at [330, 235] on div "#1 Amazon Clean Skincare-Brand" at bounding box center [347, 239] width 79 height 8
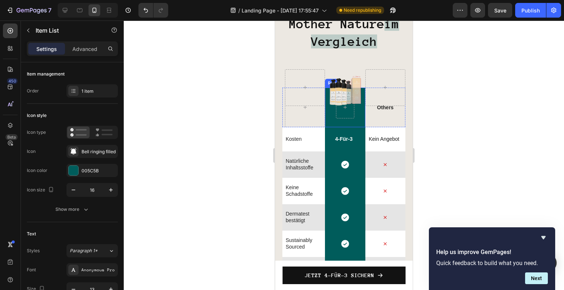
scroll to position [2132, 0]
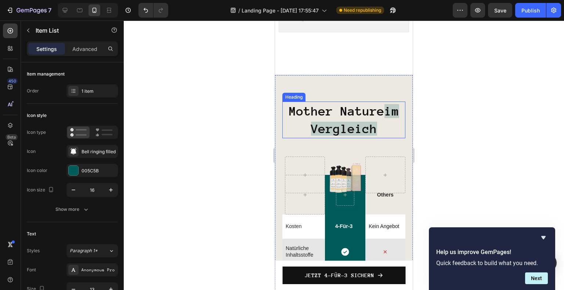
click at [358, 110] on strong "Mother Nature" at bounding box center [336, 111] width 95 height 14
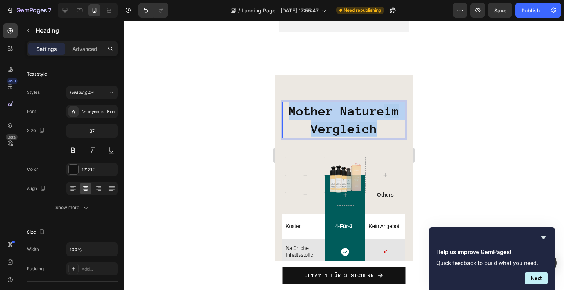
click at [358, 110] on strong "Mother Nature" at bounding box center [336, 111] width 95 height 14
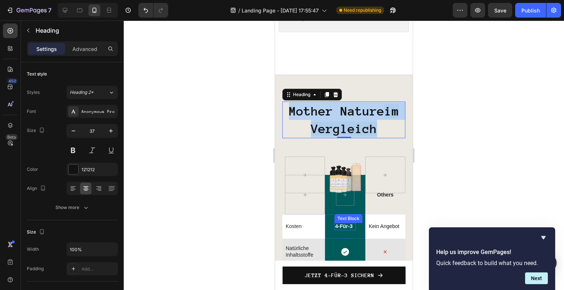
click at [347, 223] on p "4-Für-3" at bounding box center [343, 226] width 17 height 7
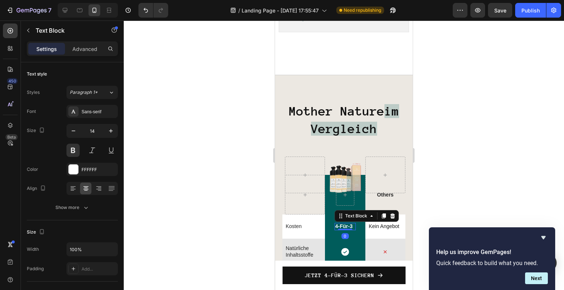
click at [347, 223] on p "4-Für-3" at bounding box center [343, 226] width 17 height 7
click at [295, 223] on p "Kosten" at bounding box center [304, 226] width 36 height 7
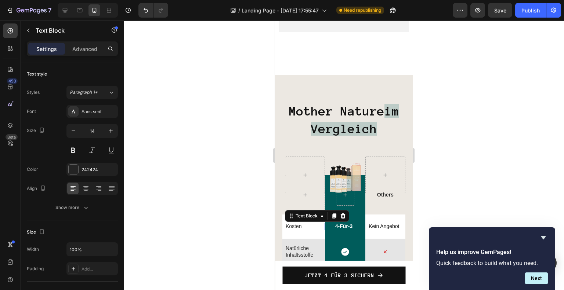
click at [295, 223] on p "Kosten" at bounding box center [304, 226] width 36 height 7
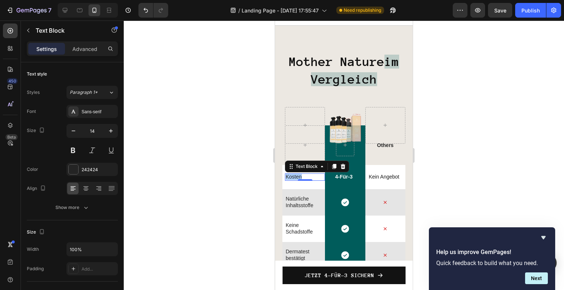
scroll to position [2206, 0]
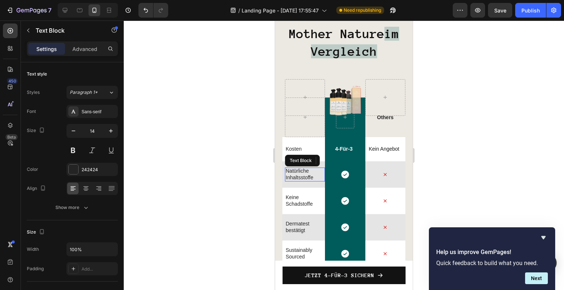
click at [298, 177] on p "Natürliche Inhaltsstoffe" at bounding box center [304, 174] width 36 height 13
click at [300, 199] on p "Keine Schadstoffe" at bounding box center [304, 200] width 36 height 13
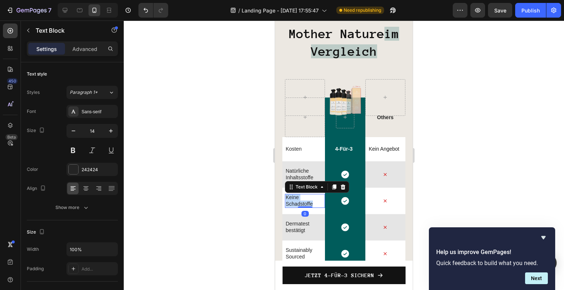
click at [300, 199] on p "Keine Schadstoffe" at bounding box center [304, 200] width 36 height 13
click at [304, 229] on p "Dermatest bestätigt" at bounding box center [304, 227] width 36 height 13
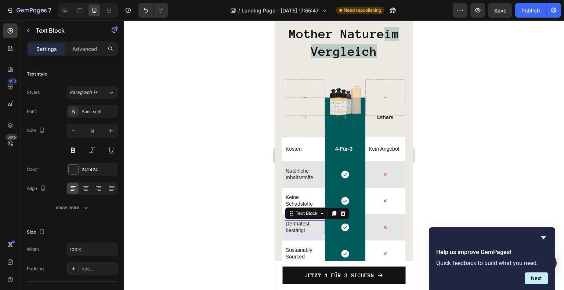
click at [304, 229] on p "Dermatest bestätigt" at bounding box center [304, 227] width 36 height 13
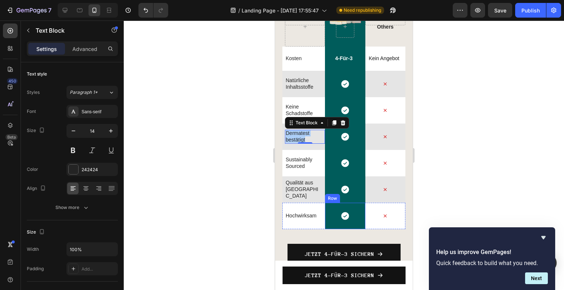
scroll to position [2352, 0]
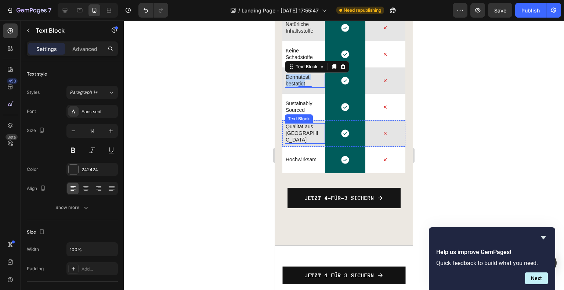
click at [305, 130] on p "Qualität aus [GEOGRAPHIC_DATA]" at bounding box center [304, 133] width 36 height 20
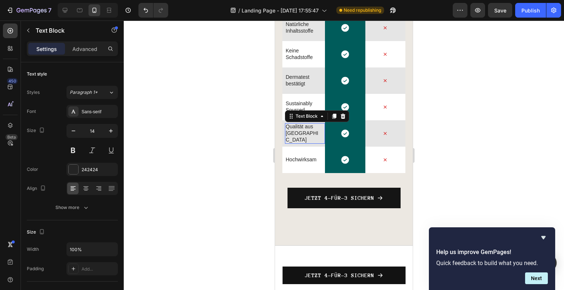
click at [305, 130] on p "Qualität aus [GEOGRAPHIC_DATA]" at bounding box center [304, 133] width 36 height 20
click at [307, 155] on div "Hochwirksam Text Block" at bounding box center [305, 160] width 40 height 26
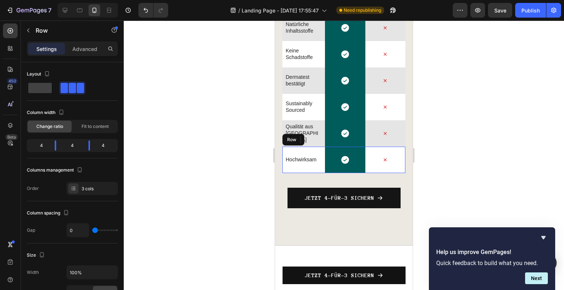
click at [307, 155] on div "Hochwirksam Text Block" at bounding box center [305, 160] width 40 height 26
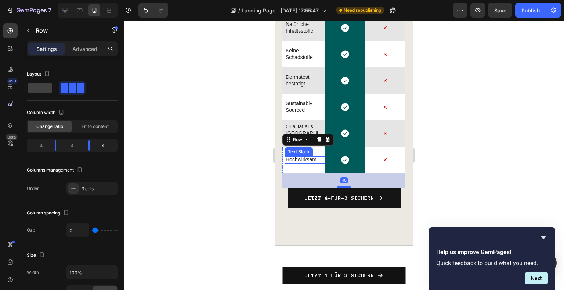
click at [297, 159] on p "Hochwirksam" at bounding box center [304, 159] width 36 height 7
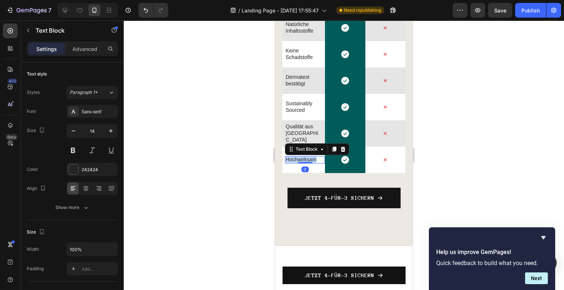
click at [297, 159] on p "Hochwirksam" at bounding box center [304, 159] width 36 height 7
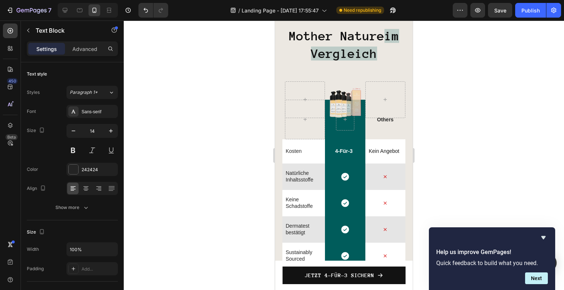
scroll to position [2132, 0]
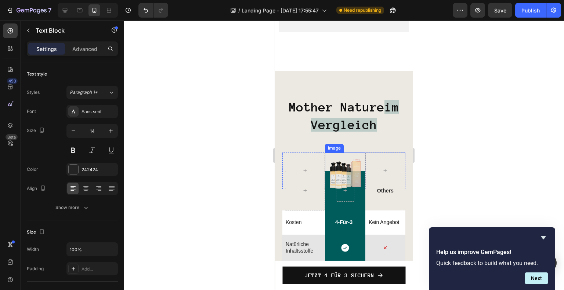
click at [342, 184] on img at bounding box center [345, 171] width 37 height 37
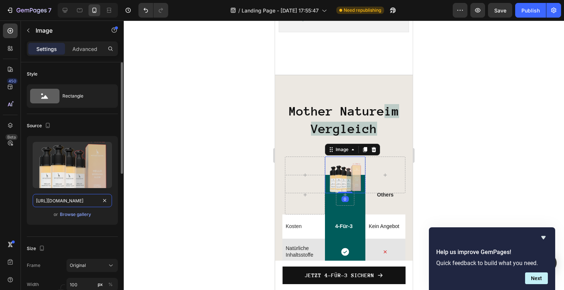
click at [76, 202] on input "[URL][DOMAIN_NAME]" at bounding box center [72, 200] width 79 height 13
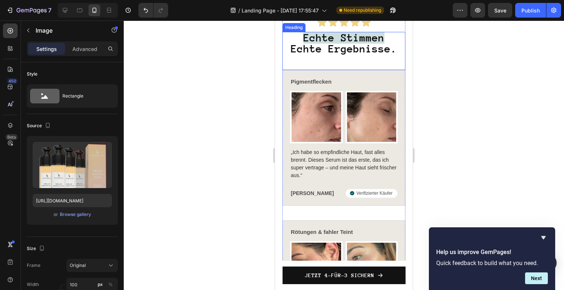
scroll to position [2573, 0]
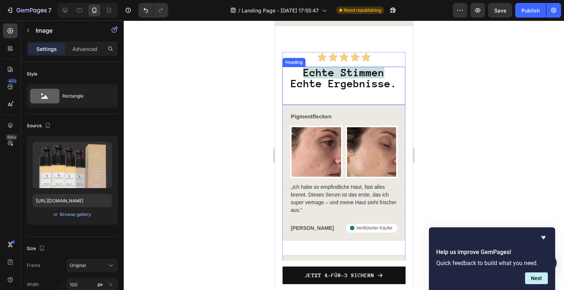
click at [346, 80] on strong "Echte Ergebnisse." at bounding box center [344, 84] width 106 height 12
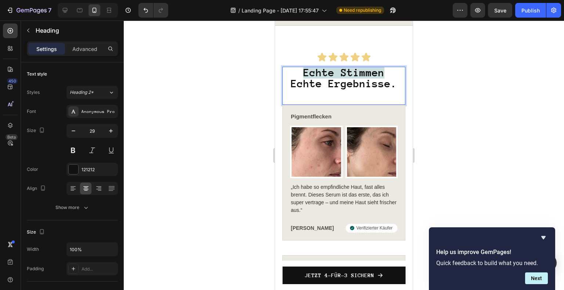
click at [346, 80] on strong "Echte Ergebnisse." at bounding box center [344, 84] width 106 height 12
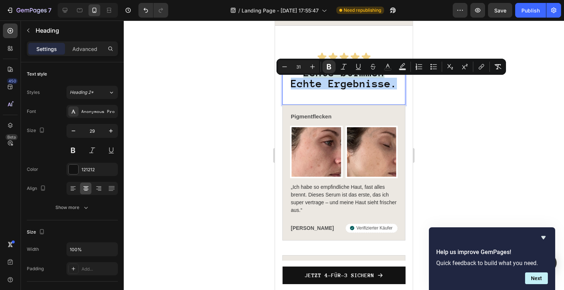
click at [346, 80] on strong "Echte Ergebnisse." at bounding box center [344, 84] width 106 height 12
click at [373, 93] on div "Echte Stimmen Echte Ergebnisse. Heading 0" at bounding box center [343, 86] width 123 height 38
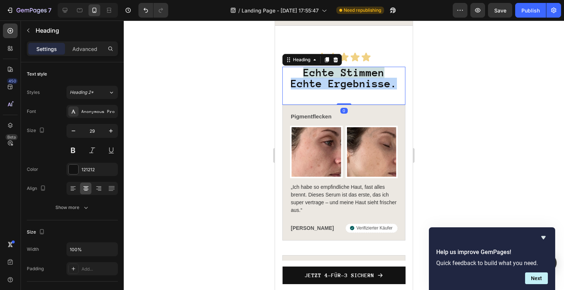
click at [393, 89] on strong "Echte Ergebnisse." at bounding box center [344, 84] width 106 height 12
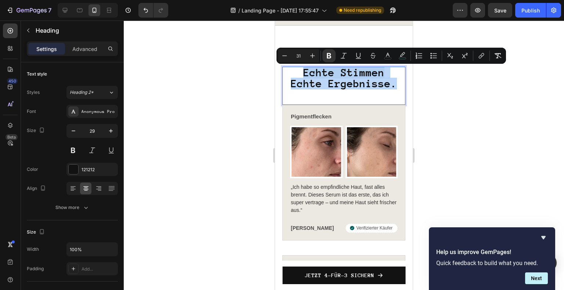
drag, startPoint x: 393, startPoint y: 90, endPoint x: 264, endPoint y: 74, distance: 130.2
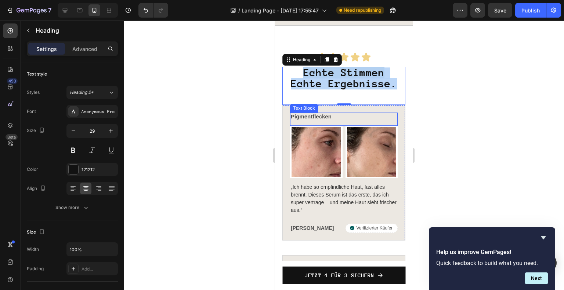
click at [319, 119] on span "Pigmentflecken" at bounding box center [311, 116] width 41 height 6
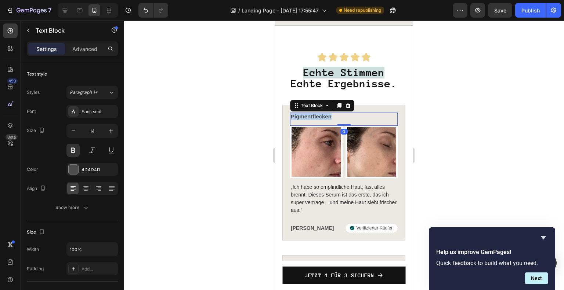
click at [319, 119] on span "Pigmentflecken" at bounding box center [311, 116] width 41 height 6
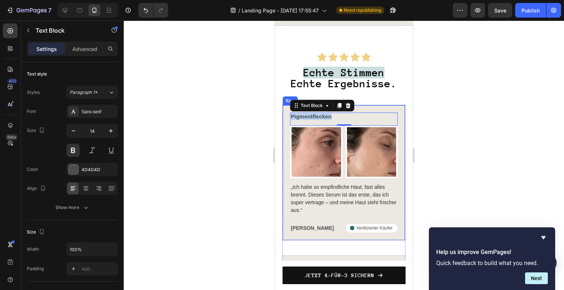
drag, startPoint x: 289, startPoint y: 124, endPoint x: 279, endPoint y: 119, distance: 11.2
click at [289, 124] on div "Pigmentflecken Text Block 0 Image Image Row „Ich habe so empfindliche Haut, fas…" at bounding box center [343, 173] width 123 height 136
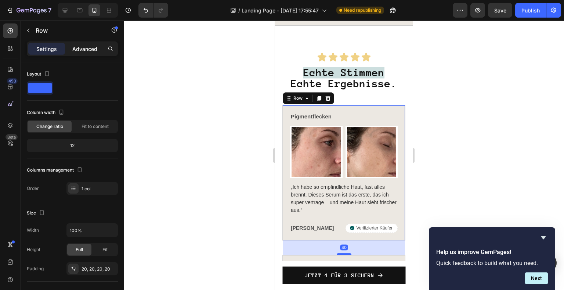
click at [90, 48] on p "Advanced" at bounding box center [84, 49] width 25 height 8
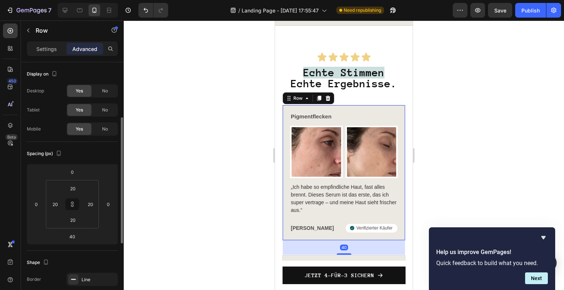
scroll to position [110, 0]
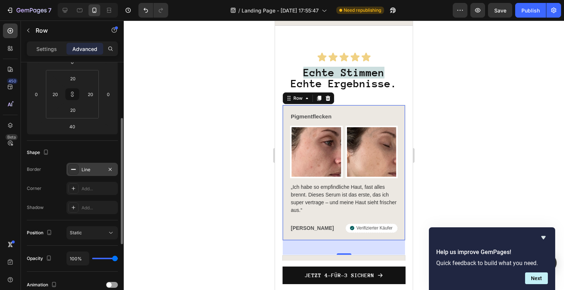
click at [89, 167] on div "Line" at bounding box center [91, 170] width 21 height 7
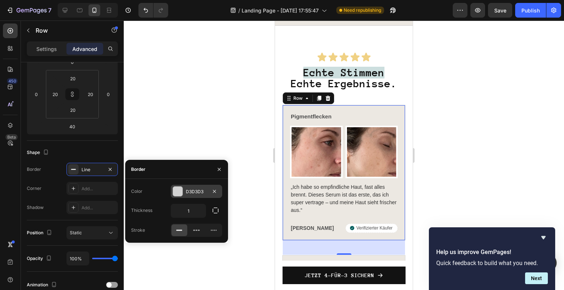
click at [196, 186] on div "D3D3D3" at bounding box center [196, 191] width 51 height 13
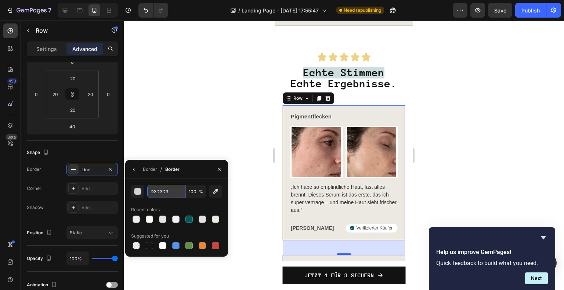
click at [149, 193] on input "D3D3D3" at bounding box center [166, 191] width 38 height 13
click at [339, 189] on span "„Ich habe so empfindliche Haut, fast alles brennt. Dieses Serum ist das erste, …" at bounding box center [344, 198] width 106 height 29
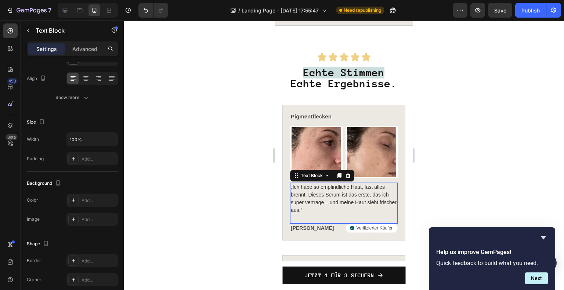
click at [339, 189] on span "„Ich habe so empfindliche Haut, fast alles brennt. Dieses Serum ist das erste, …" at bounding box center [344, 198] width 106 height 29
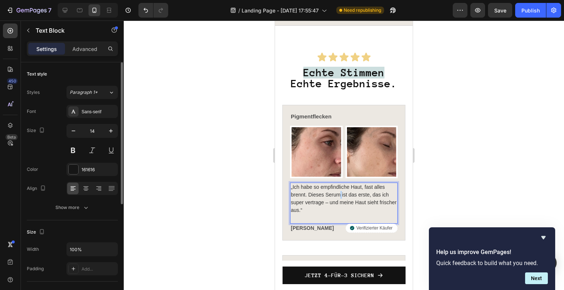
click at [339, 189] on span "„Ich habe so empfindliche Haut, fast alles brennt. Dieses Serum ist das erste, …" at bounding box center [344, 198] width 106 height 29
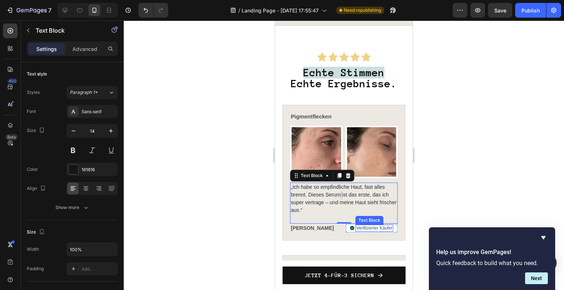
click at [366, 226] on p "Verifizierter Käufer" at bounding box center [374, 229] width 36 height 6
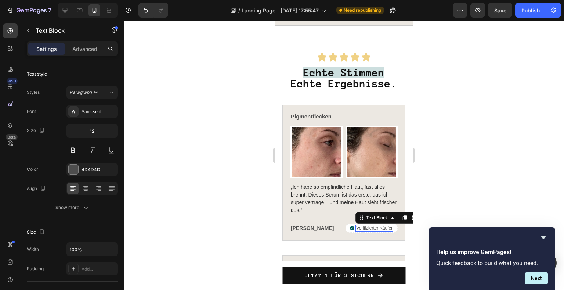
click at [366, 226] on p "Verifizierter Käufer" at bounding box center [374, 229] width 36 height 6
drag, startPoint x: 304, startPoint y: 144, endPoint x: 304, endPoint y: 151, distance: 7.0
click at [304, 144] on img at bounding box center [316, 152] width 52 height 52
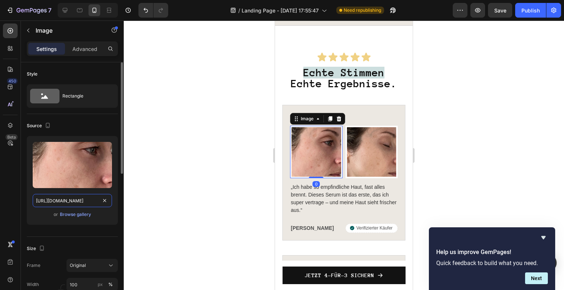
click at [81, 206] on input "[URL][DOMAIN_NAME]" at bounding box center [72, 200] width 79 height 13
click at [371, 147] on img at bounding box center [371, 152] width 52 height 52
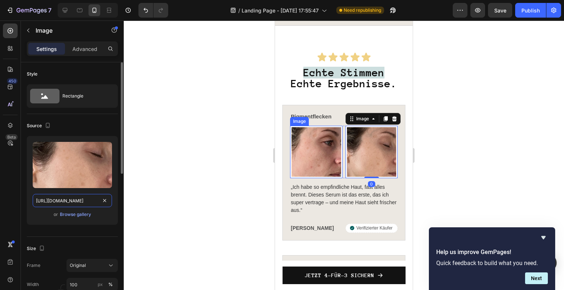
click at [83, 200] on input "[URL][DOMAIN_NAME]" at bounding box center [72, 200] width 79 height 13
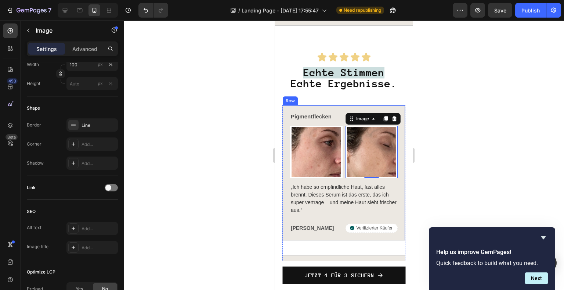
scroll to position [257, 0]
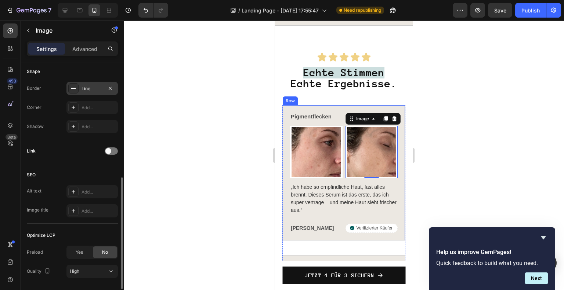
click at [91, 86] on div "Line" at bounding box center [91, 89] width 21 height 7
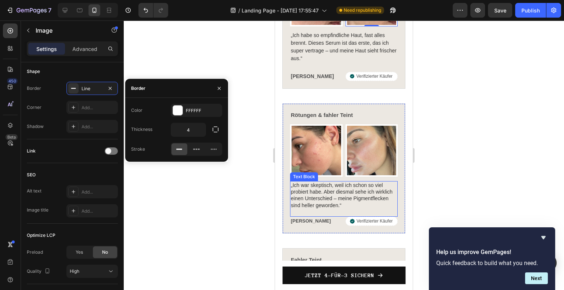
scroll to position [2756, 0]
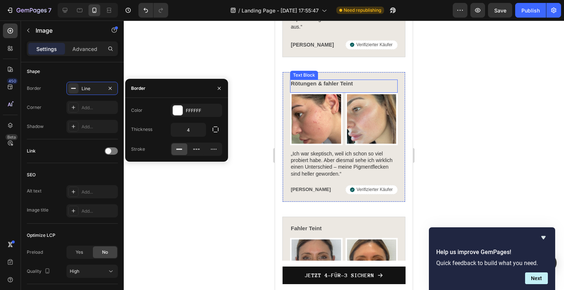
click at [344, 81] on span "Rötungen & fahler Teint" at bounding box center [322, 83] width 62 height 6
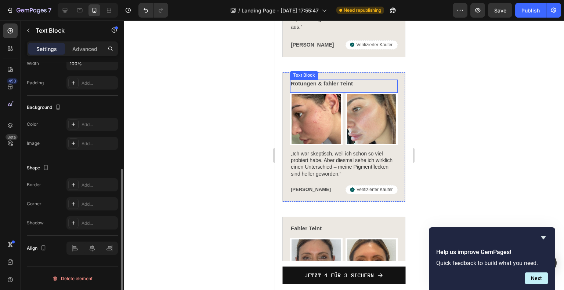
scroll to position [0, 0]
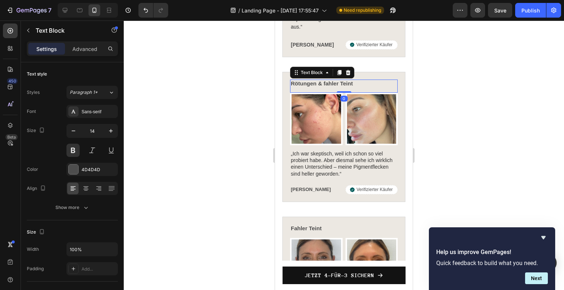
click at [344, 81] on span "Rötungen & fahler Teint" at bounding box center [322, 83] width 62 height 6
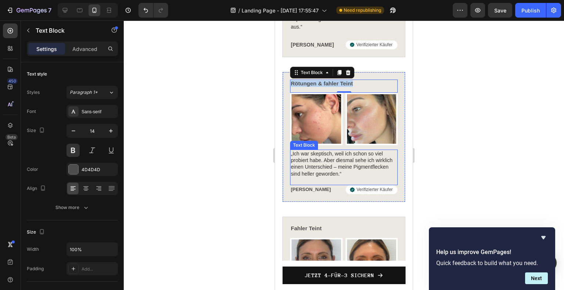
click at [378, 151] on span "„Ich war skeptisch, weil ich schon so viel probiert habe. Aber diesmal sehe ich…" at bounding box center [342, 164] width 102 height 26
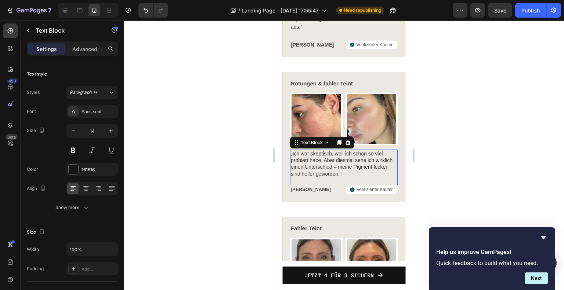
click at [375, 151] on span "„Ich war skeptisch, weil ich schon so viel probiert habe. Aber diesmal sehe ich…" at bounding box center [342, 164] width 102 height 26
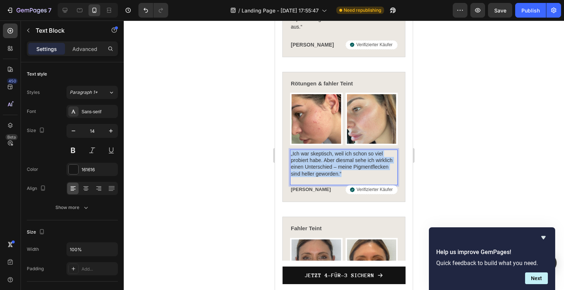
click at [375, 151] on span "„Ich war skeptisch, weil ich schon so viel probiert habe. Aber diesmal sehe ich…" at bounding box center [342, 164] width 102 height 26
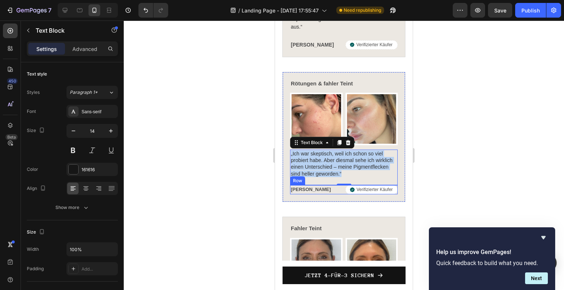
click at [300, 185] on div "[PERSON_NAME] Text Block" at bounding box center [316, 190] width 52 height 10
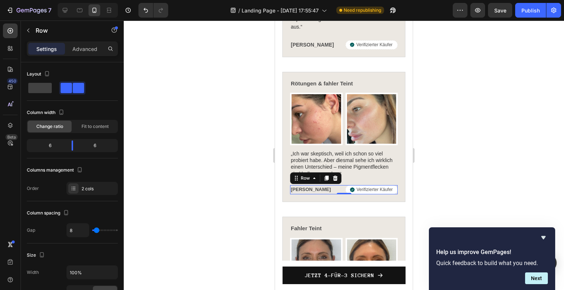
click at [300, 185] on div "[PERSON_NAME] Text Block" at bounding box center [316, 190] width 52 height 10
click at [300, 187] on strong "[PERSON_NAME]" at bounding box center [311, 190] width 40 height 6
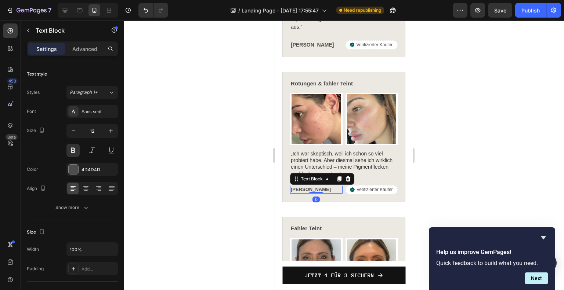
click at [300, 187] on strong "[PERSON_NAME]" at bounding box center [311, 190] width 40 height 6
click at [293, 124] on img at bounding box center [316, 119] width 52 height 52
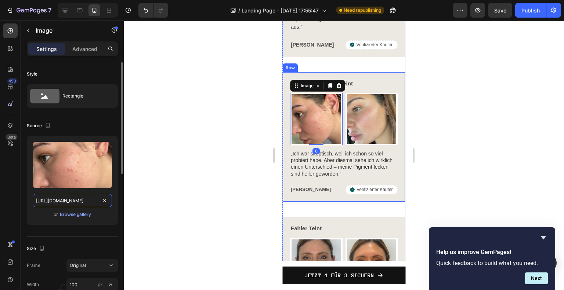
click at [68, 202] on input "[URL][DOMAIN_NAME]" at bounding box center [72, 200] width 79 height 13
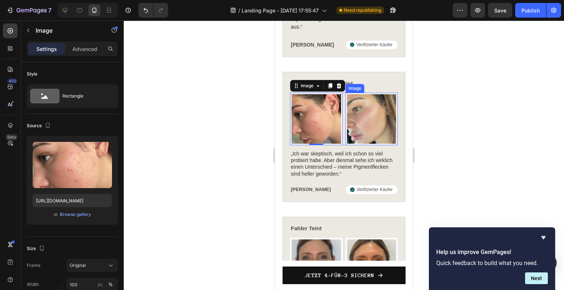
click at [390, 115] on img at bounding box center [371, 119] width 52 height 52
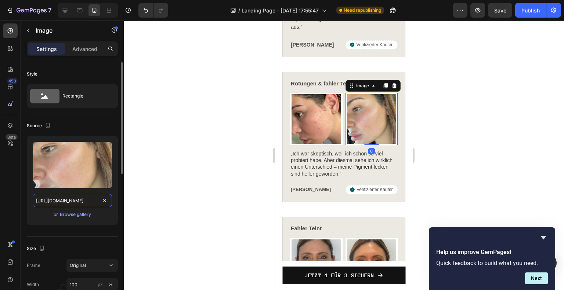
click at [64, 201] on input "[URL][DOMAIN_NAME]" at bounding box center [72, 200] width 79 height 13
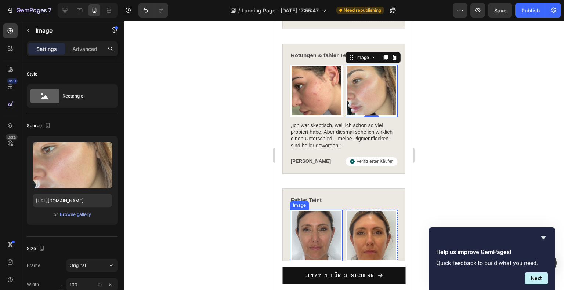
scroll to position [2830, 0]
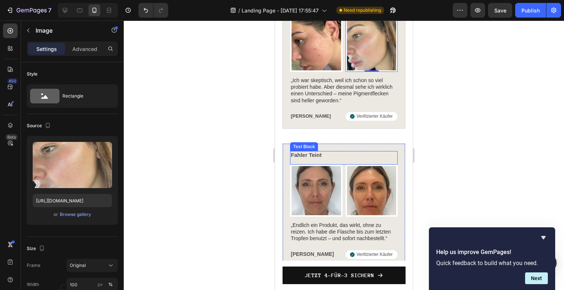
click at [330, 152] on p "Fahler Teint" at bounding box center [344, 155] width 106 height 7
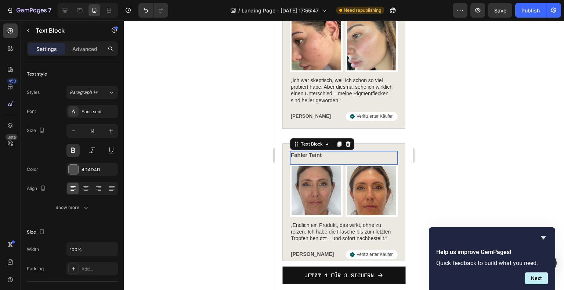
click at [330, 152] on p "Fahler Teint" at bounding box center [344, 155] width 106 height 7
